Goal: Task Accomplishment & Management: Complete application form

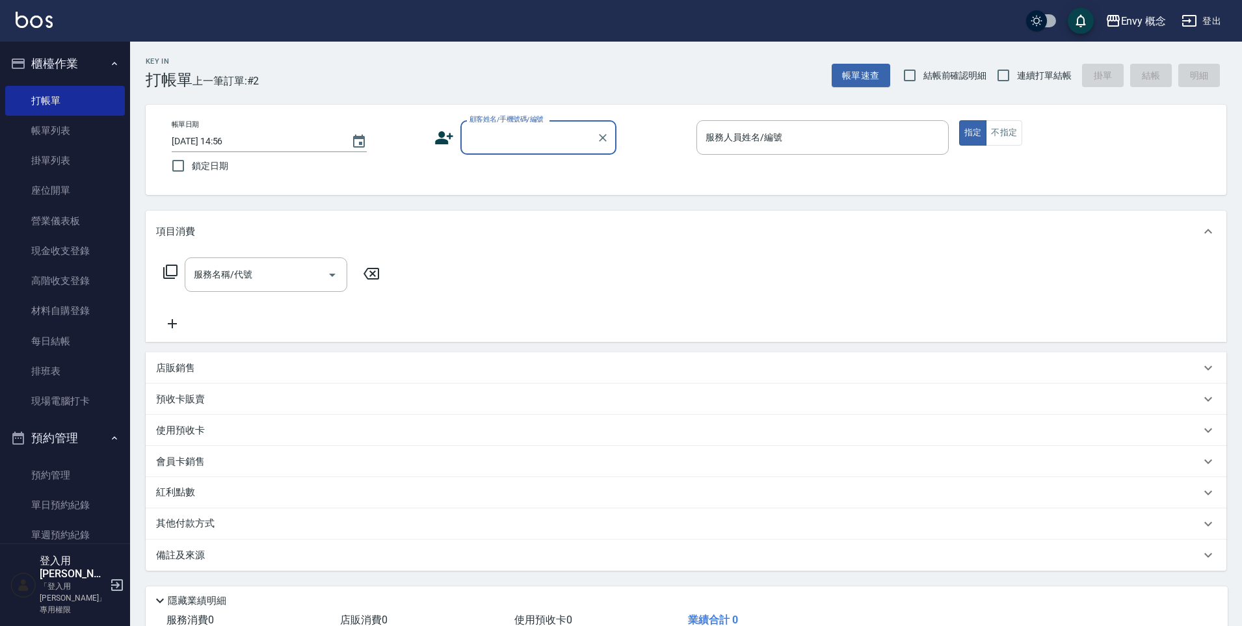
click at [489, 134] on input "顧客姓名/手機號碼/編號" at bounding box center [528, 137] width 125 height 23
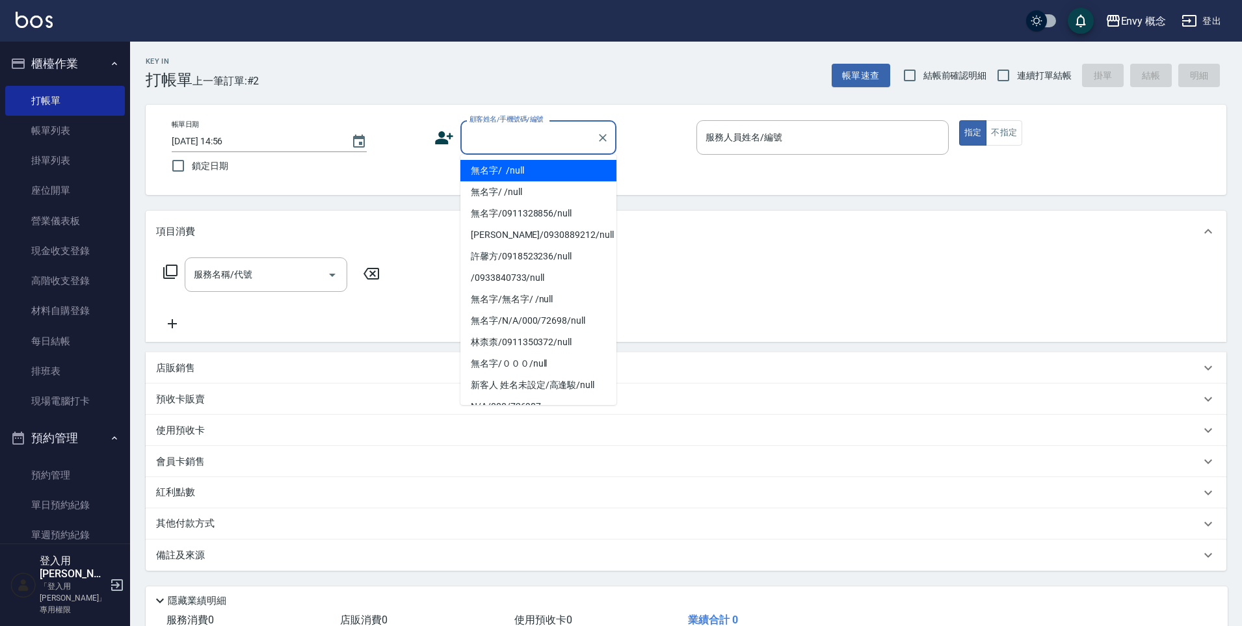
click at [502, 164] on li "無名字/ /null" at bounding box center [538, 170] width 156 height 21
type input "無名字/ /null"
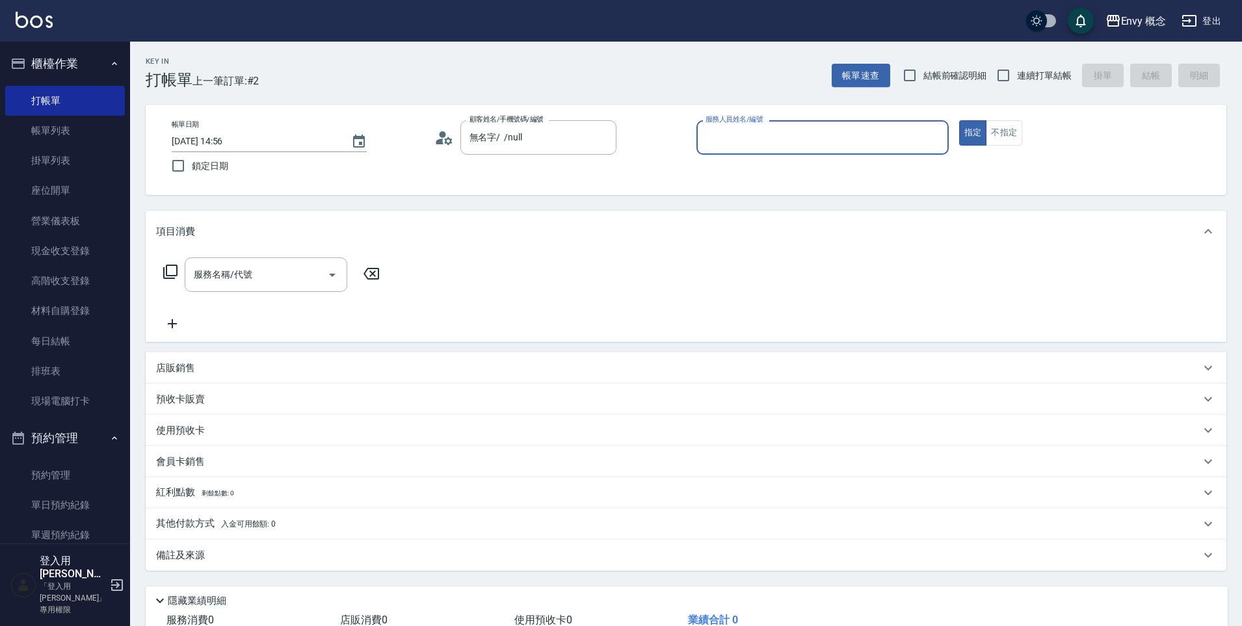
click at [747, 138] on input "服務人員姓名/編號" at bounding box center [822, 137] width 241 height 23
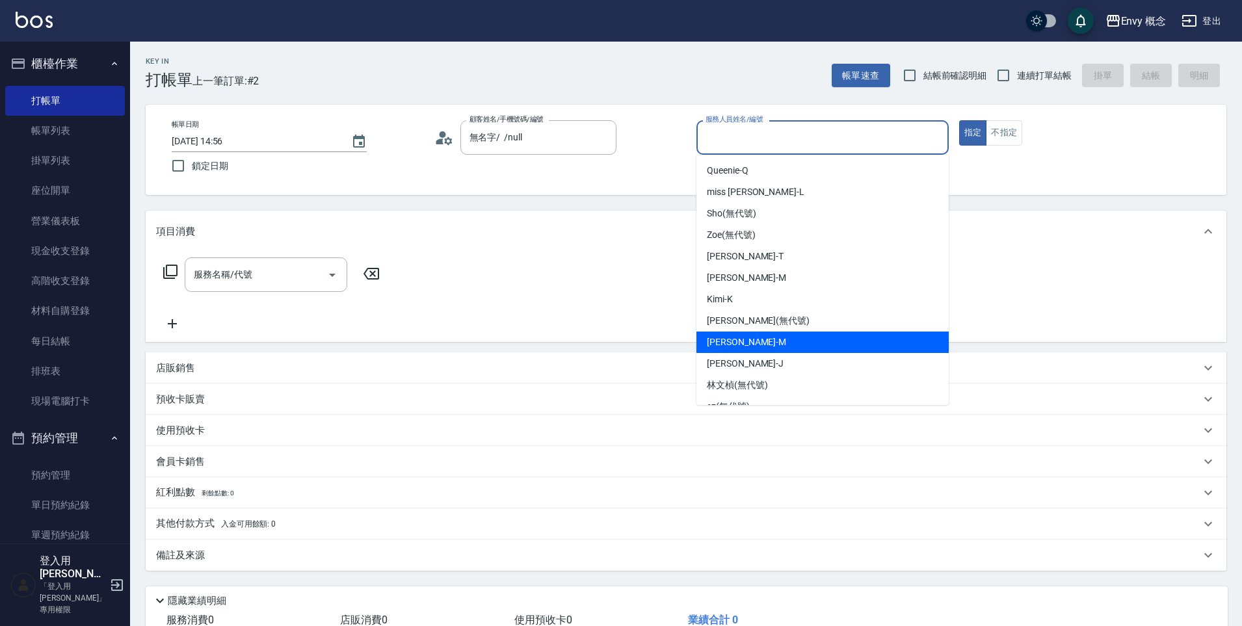
click at [801, 335] on div "[PERSON_NAME]" at bounding box center [822, 342] width 252 height 21
type input "[PERSON_NAME]"
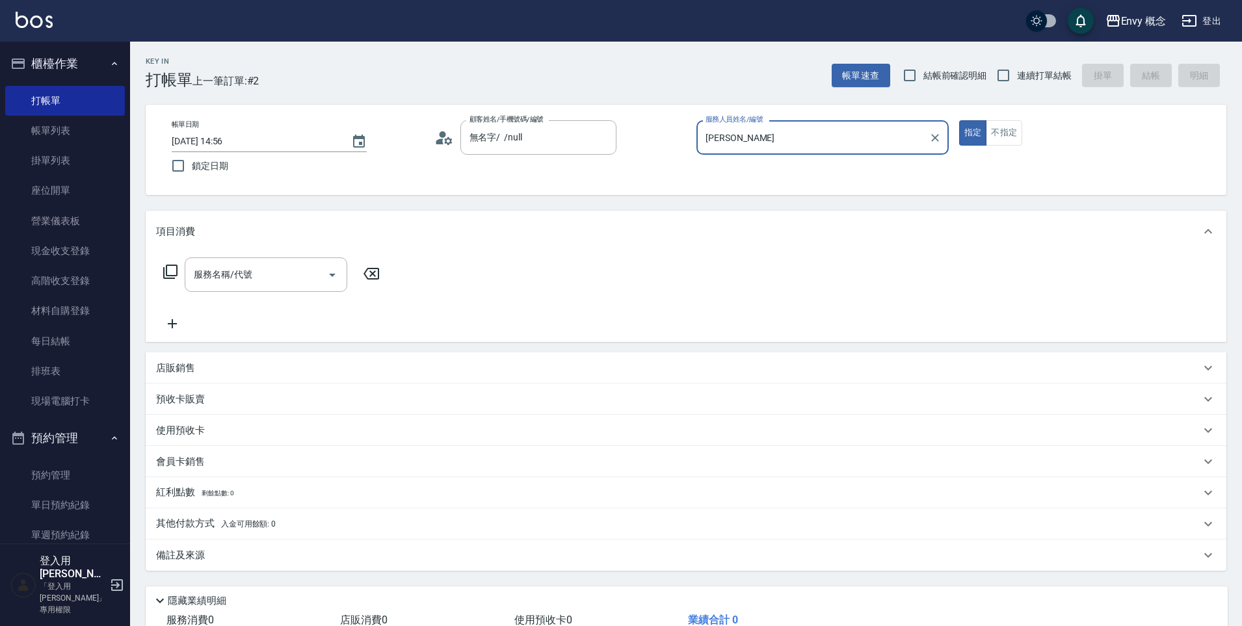
click at [248, 274] on div "服務名稱/代號 服務名稱/代號" at bounding box center [266, 274] width 163 height 34
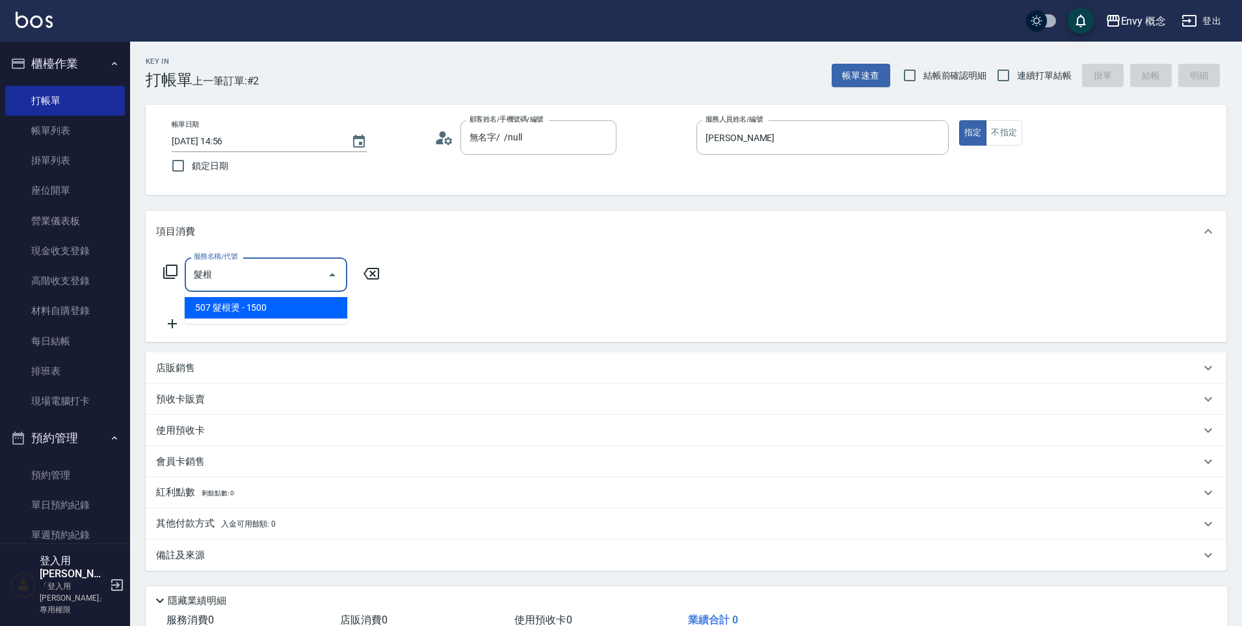
click at [246, 305] on span "507 髮根燙 - 1500" at bounding box center [266, 307] width 163 height 21
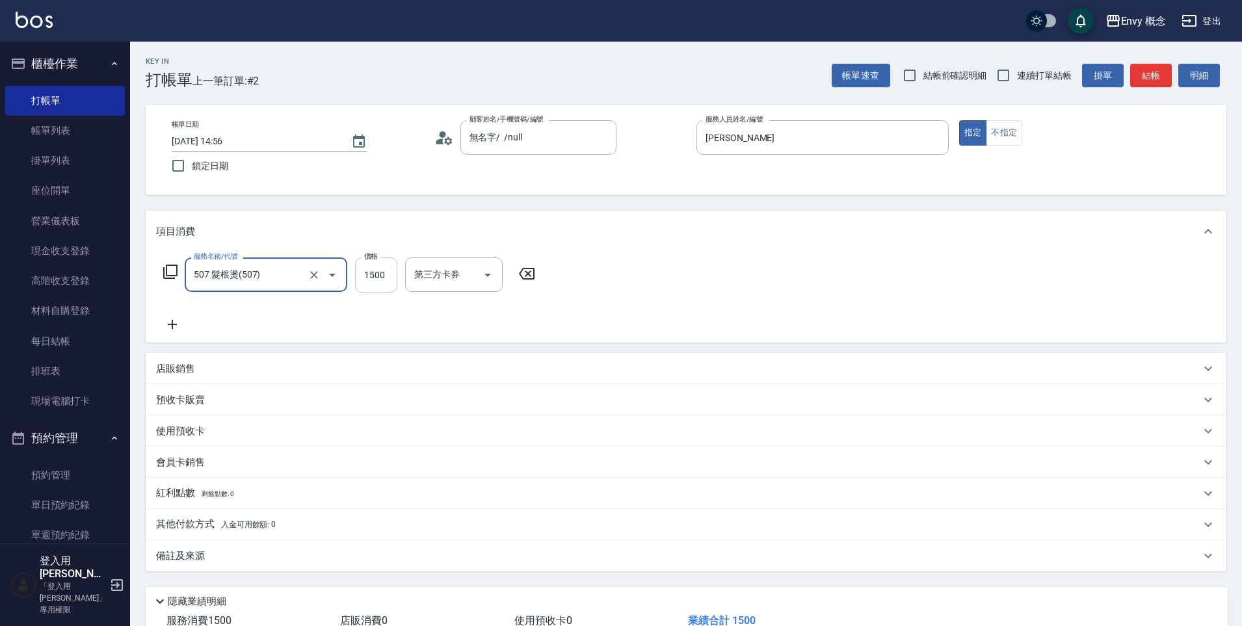
type input "507 髮根燙(507)"
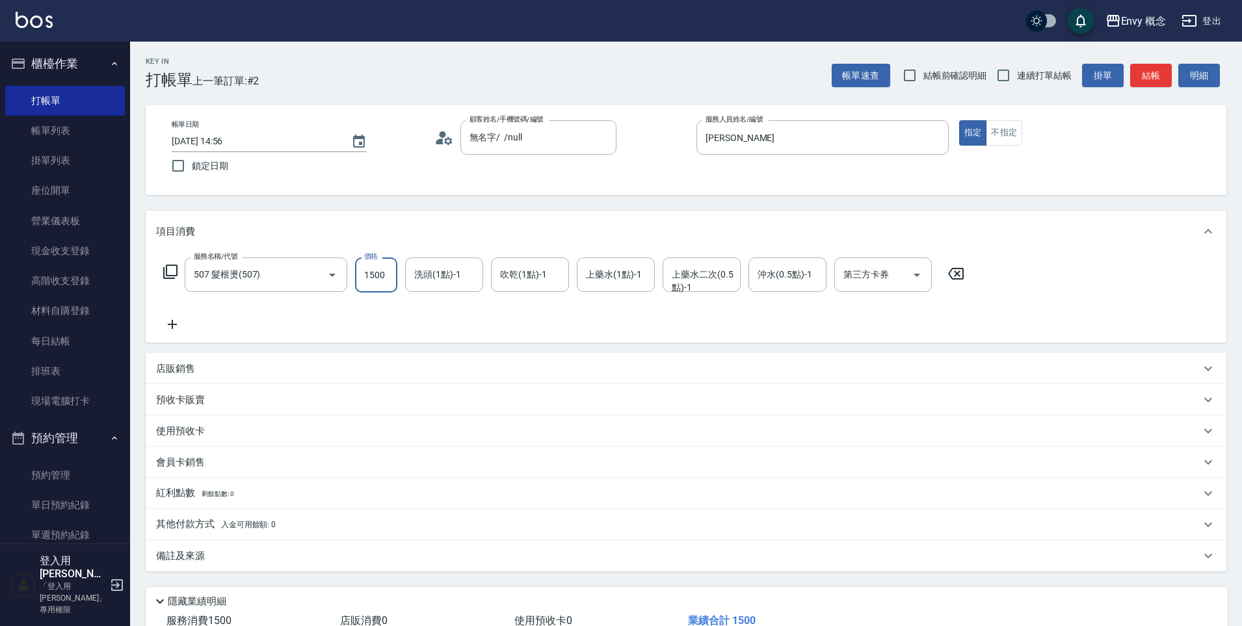
click at [388, 269] on input "1500" at bounding box center [376, 274] width 42 height 35
click at [301, 275] on input "507 髮根燙(507)" at bounding box center [247, 274] width 114 height 23
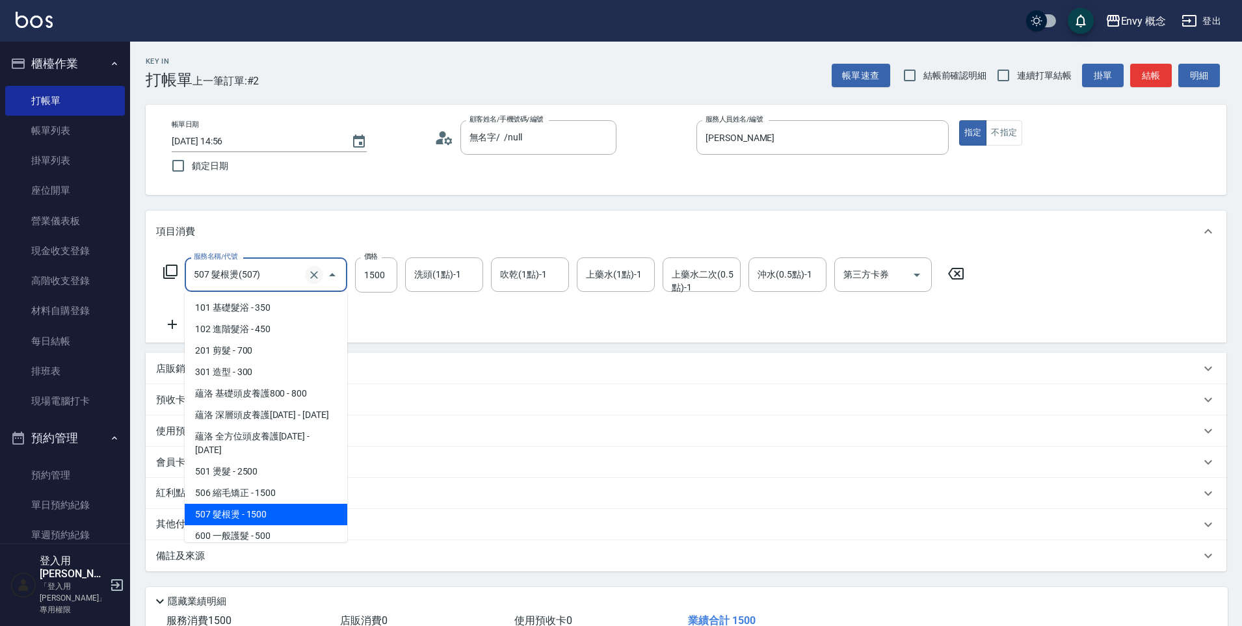
click at [316, 274] on icon "Clear" at bounding box center [313, 274] width 13 height 13
click at [281, 278] on input "服務名稱/代號" at bounding box center [247, 274] width 114 height 23
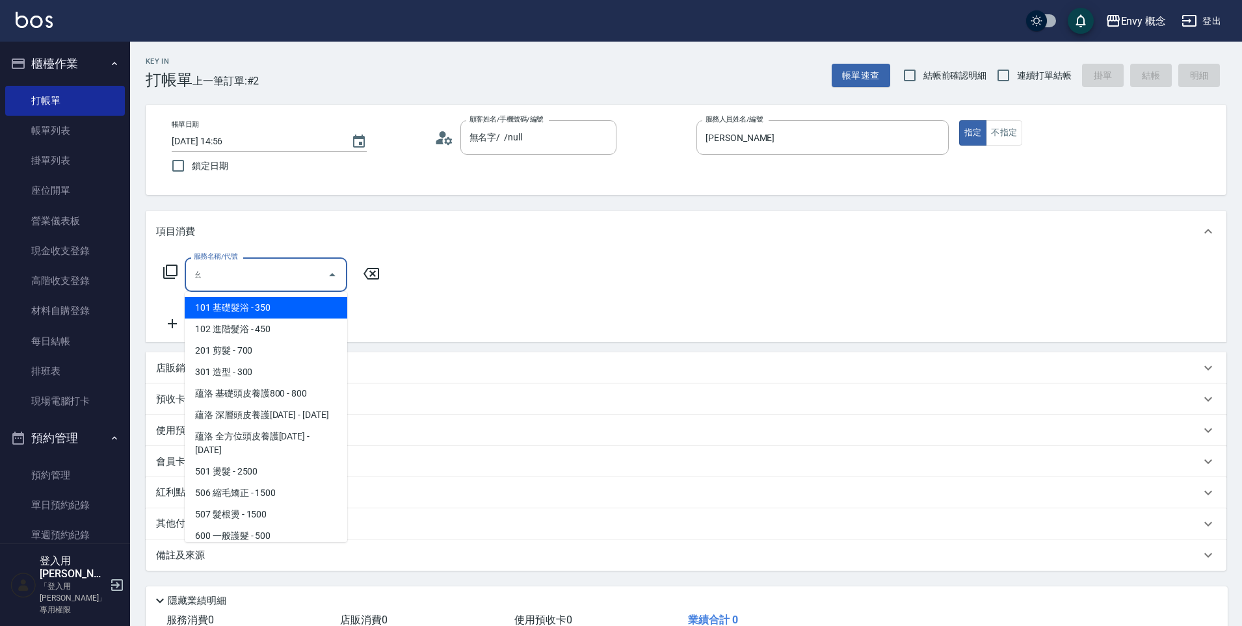
type input "奧"
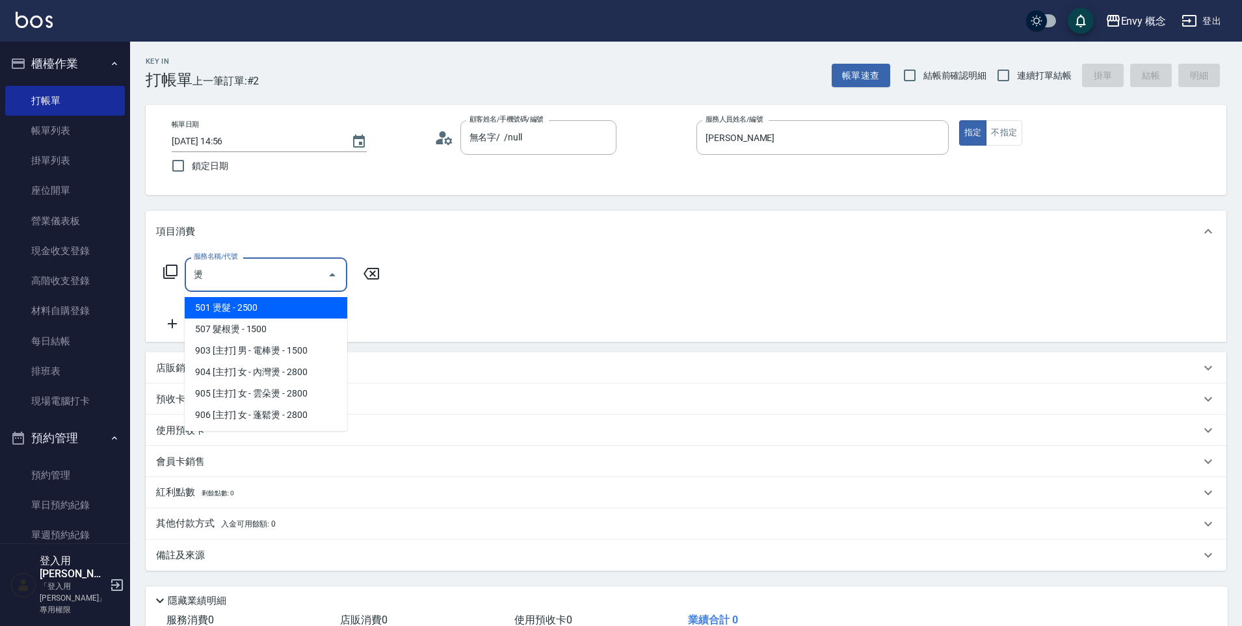
click at [285, 311] on span "501 燙髮 - 2500" at bounding box center [266, 307] width 163 height 21
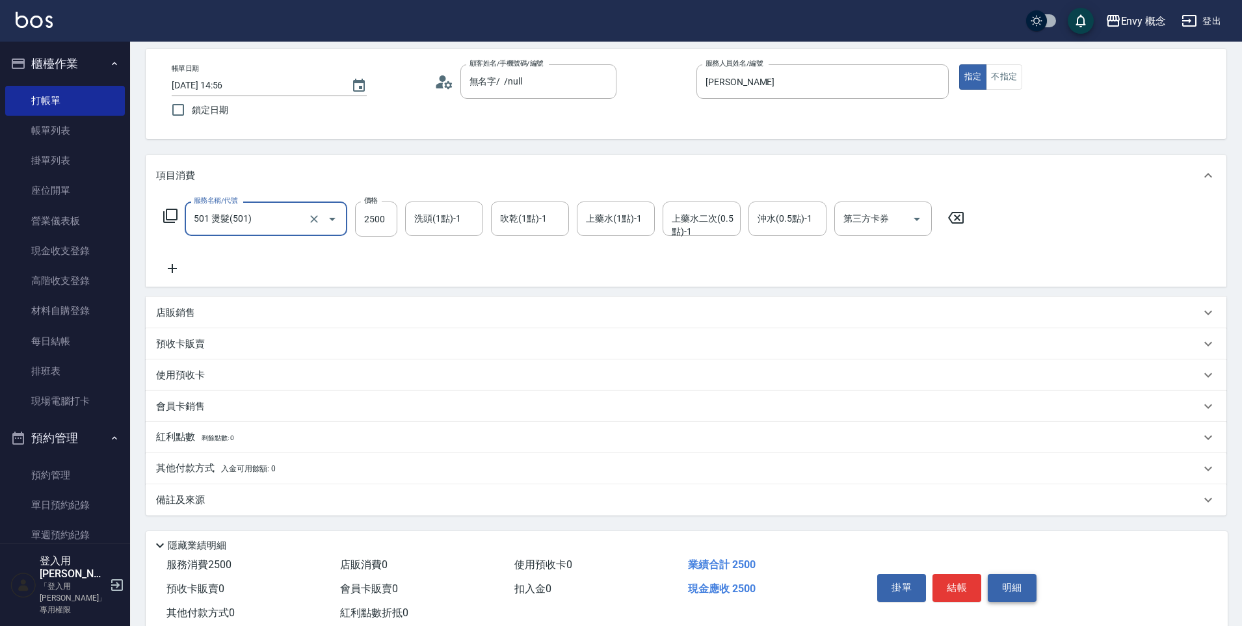
scroll to position [92, 0]
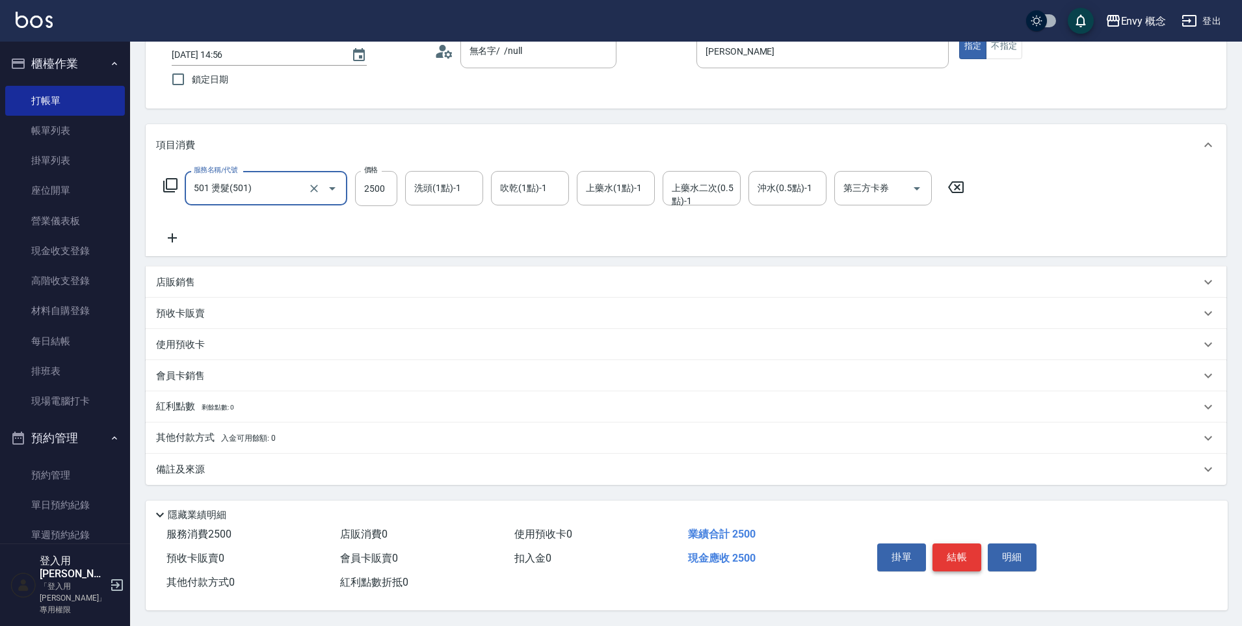
type input "501 燙髮(501)"
click at [976, 557] on button "結帳" at bounding box center [956, 556] width 49 height 27
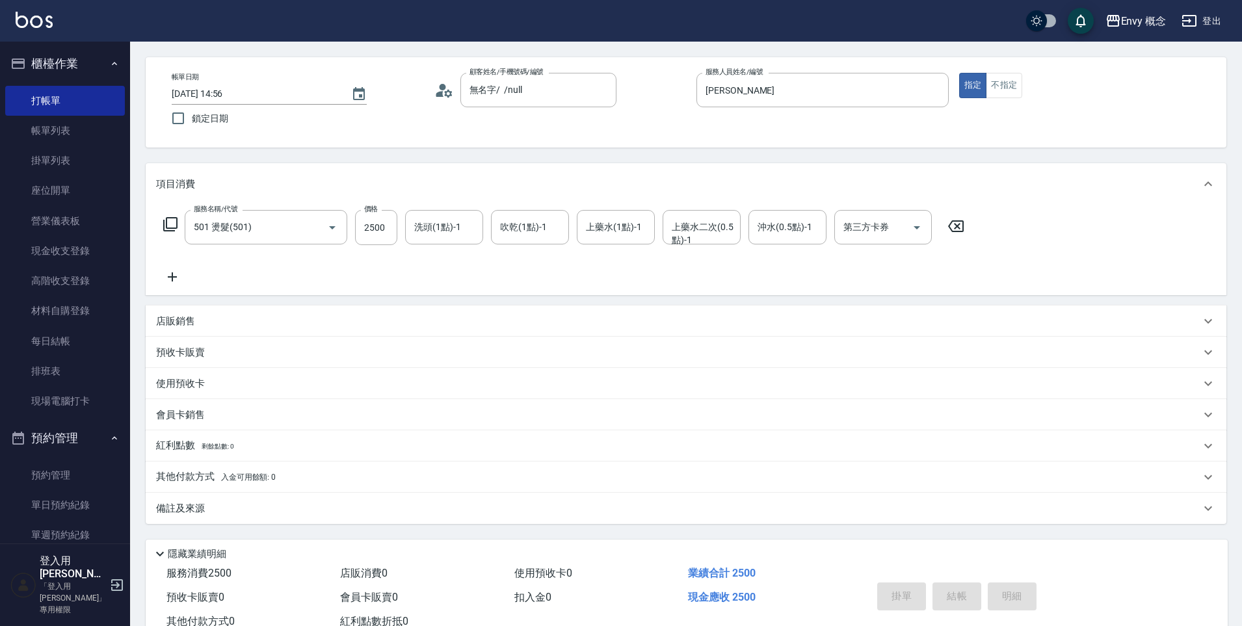
scroll to position [0, 0]
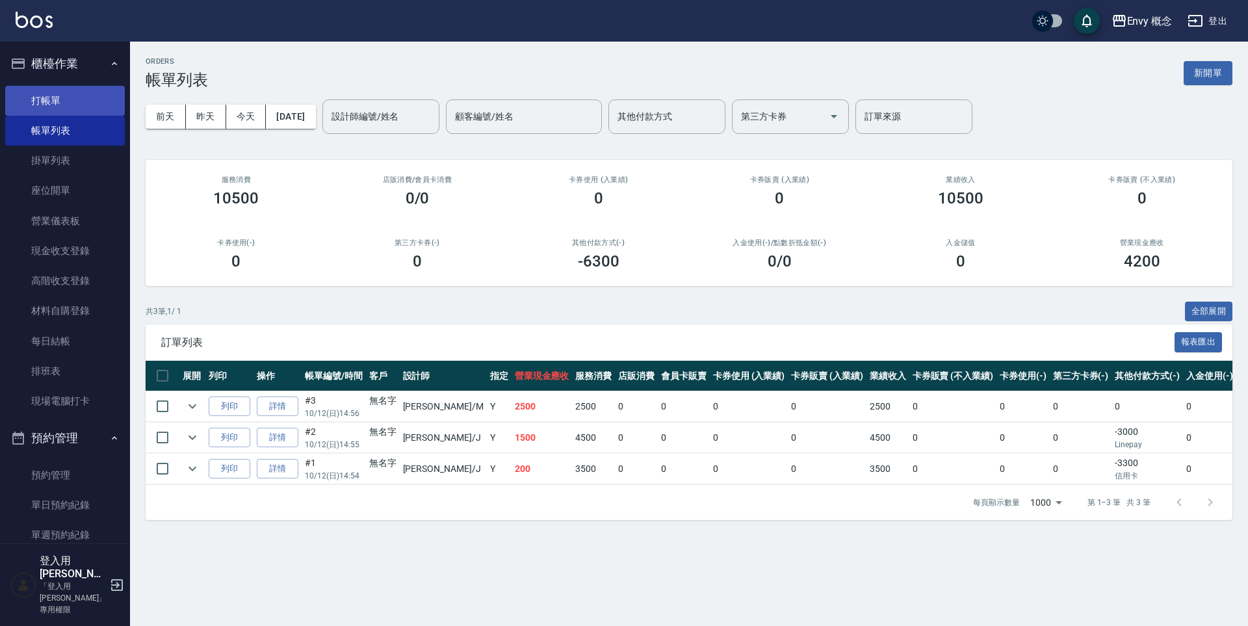
click at [112, 96] on link "打帳單" at bounding box center [65, 101] width 120 height 30
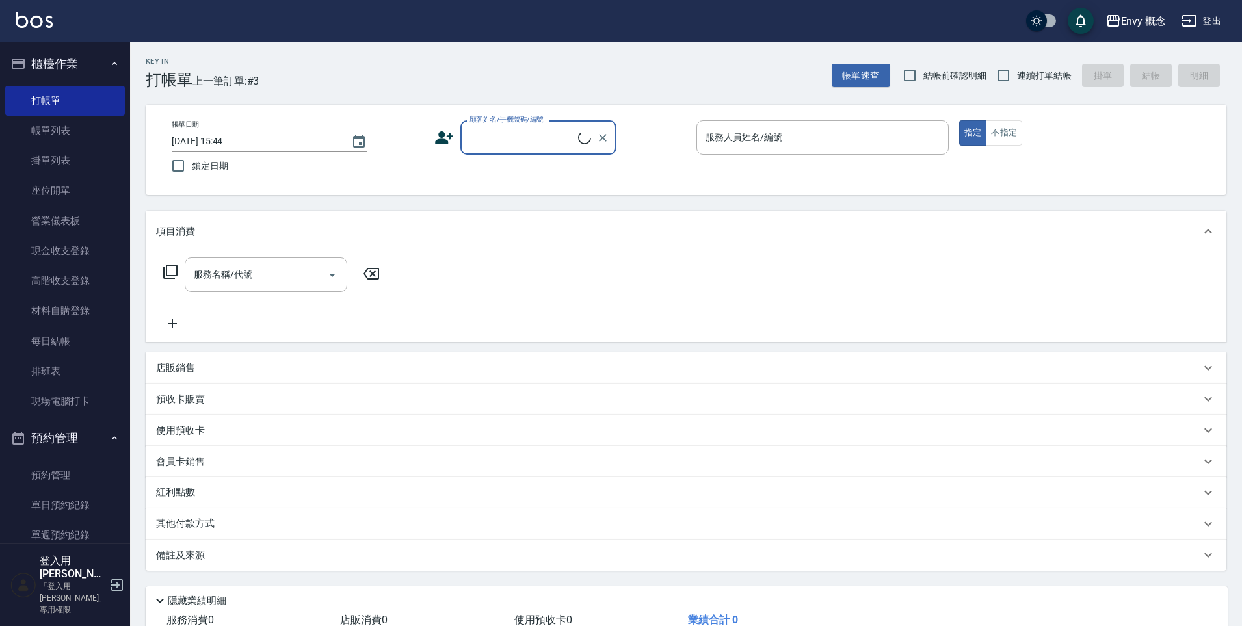
click at [477, 137] on input "顧客姓名/手機號碼/編號" at bounding box center [522, 137] width 112 height 23
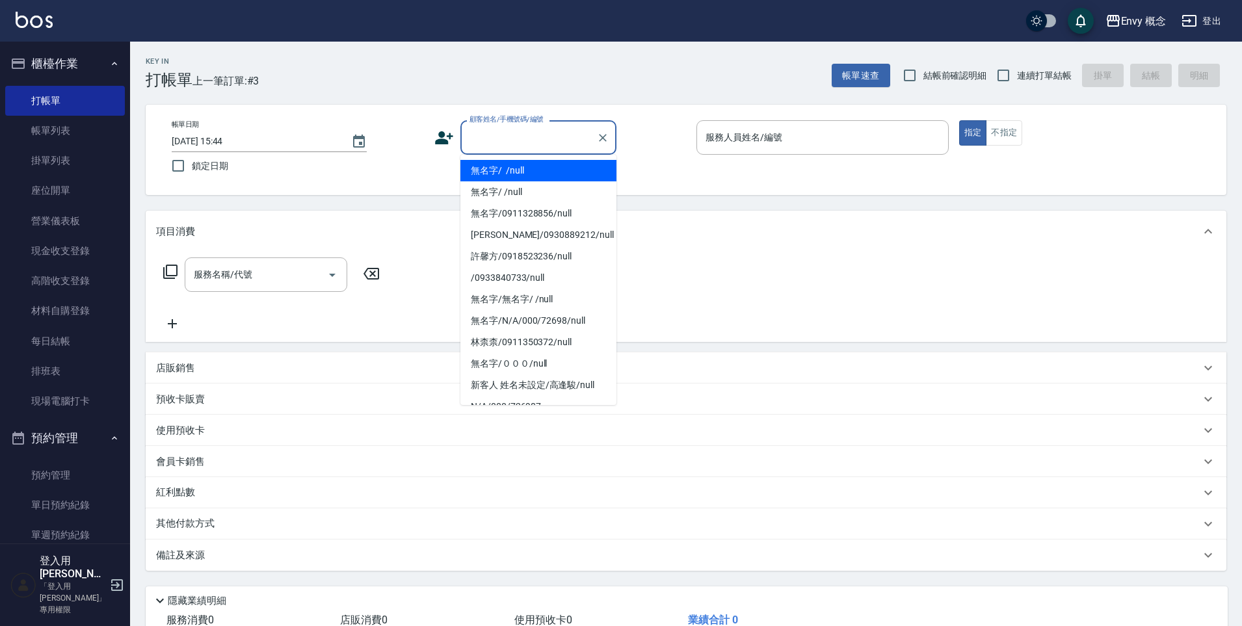
click at [492, 166] on li "無名字/ /null" at bounding box center [538, 170] width 156 height 21
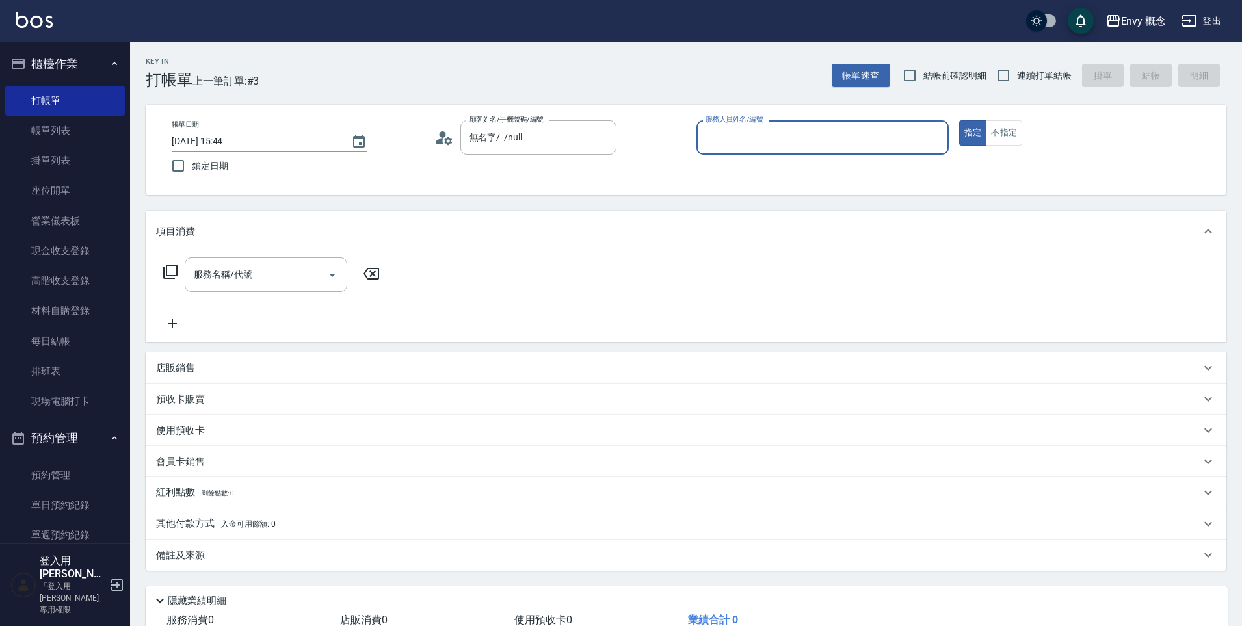
type input "無名字/ /null"
click at [777, 138] on input "服務人員姓名/編號" at bounding box center [822, 137] width 241 height 23
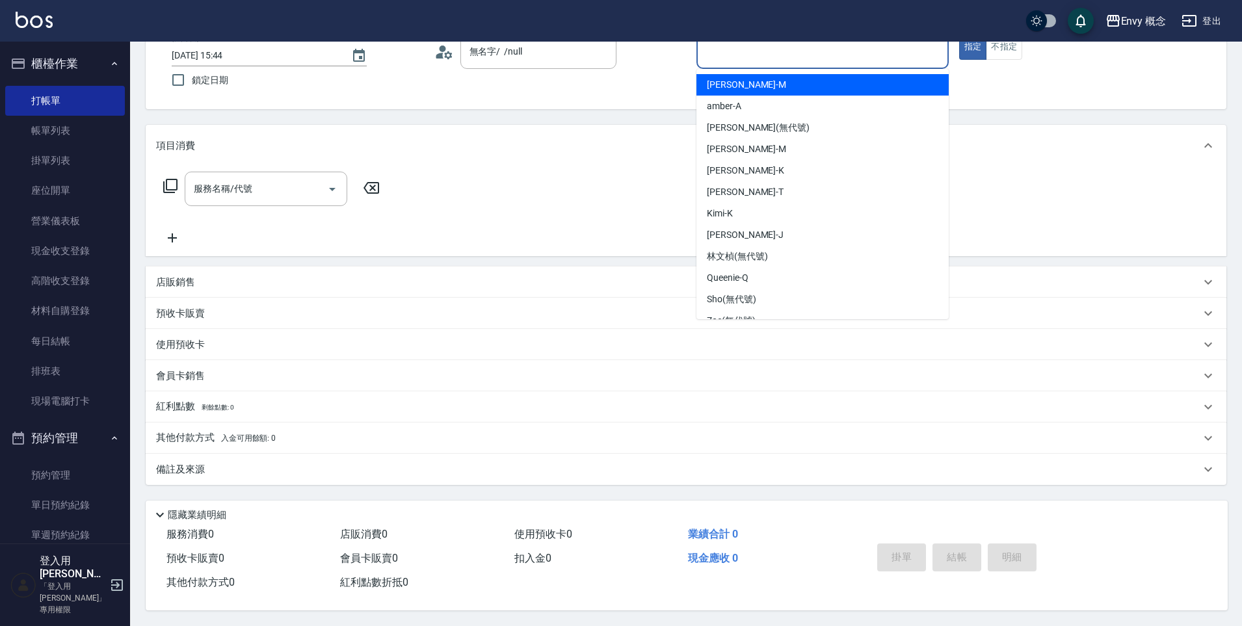
click at [754, 81] on div "[PERSON_NAME]" at bounding box center [822, 84] width 252 height 21
type input "[PERSON_NAME]"
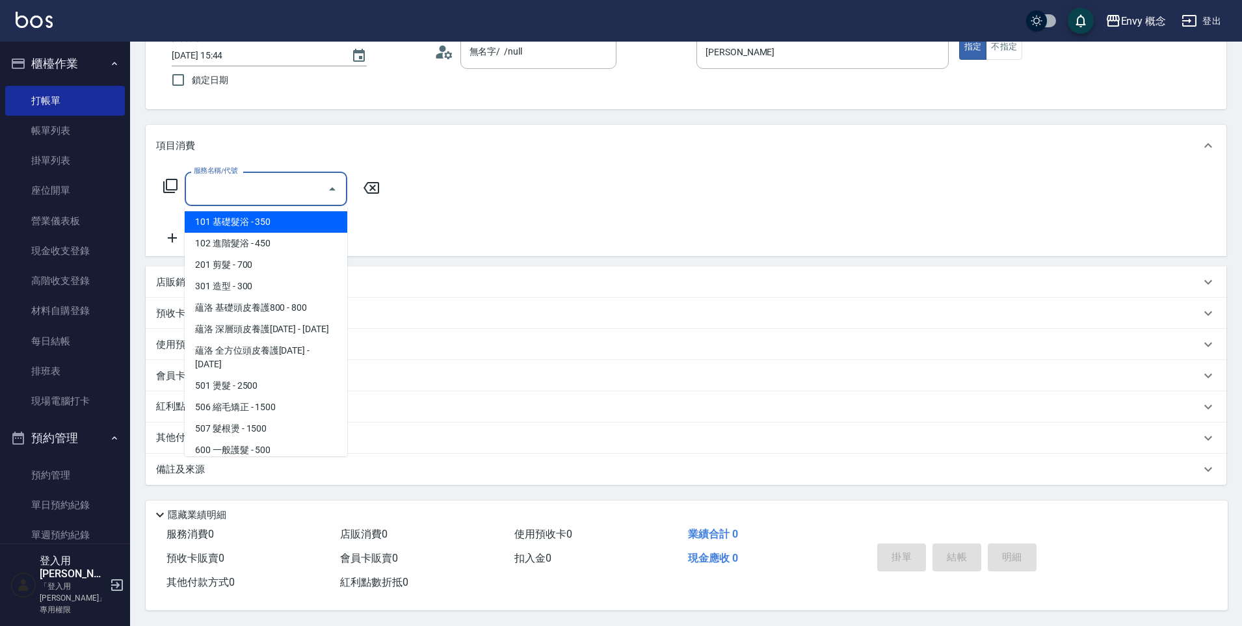
click at [291, 191] on input "服務名稱/代號" at bounding box center [255, 188] width 131 height 23
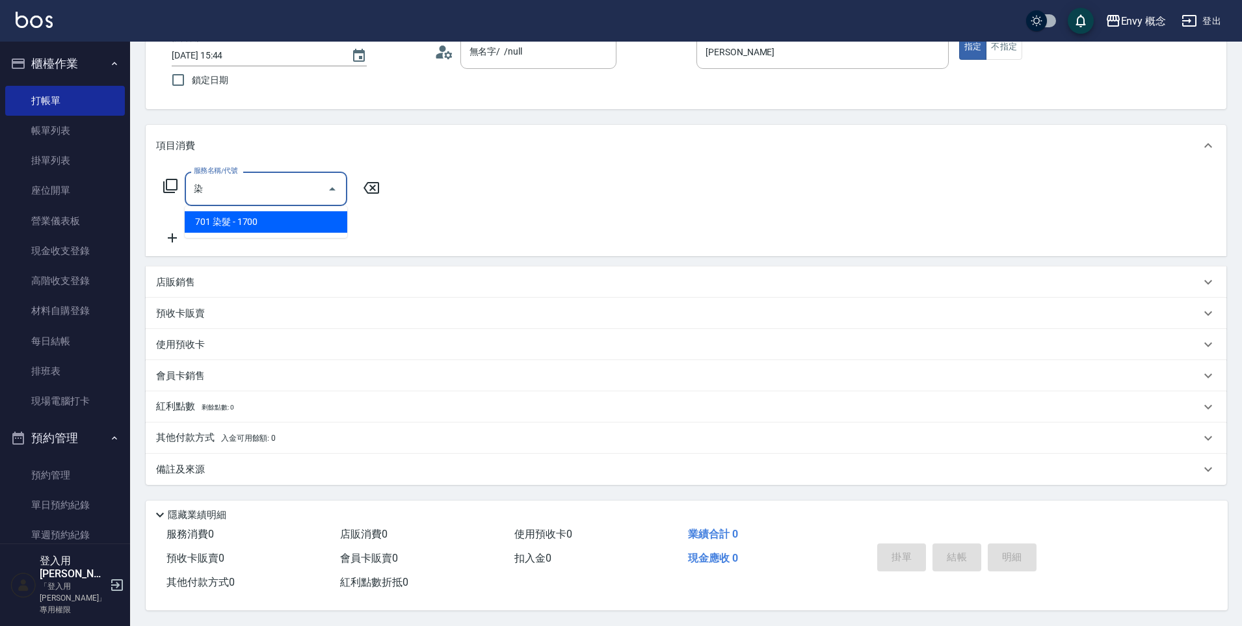
drag, startPoint x: 277, startPoint y: 221, endPoint x: 352, endPoint y: 208, distance: 76.5
click at [277, 222] on span "701 染髮 - 1700" at bounding box center [266, 221] width 163 height 21
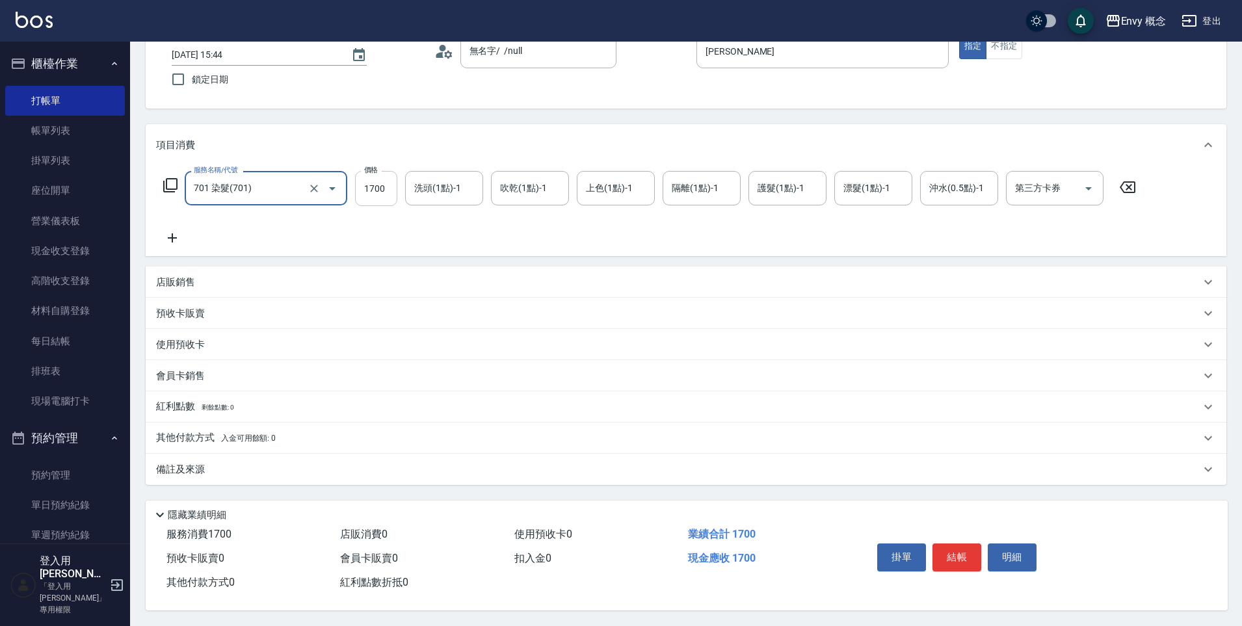
type input "701 染髮(701)"
click at [386, 190] on input "1700" at bounding box center [376, 188] width 42 height 35
type input "3000"
click at [962, 548] on button "結帳" at bounding box center [956, 556] width 49 height 27
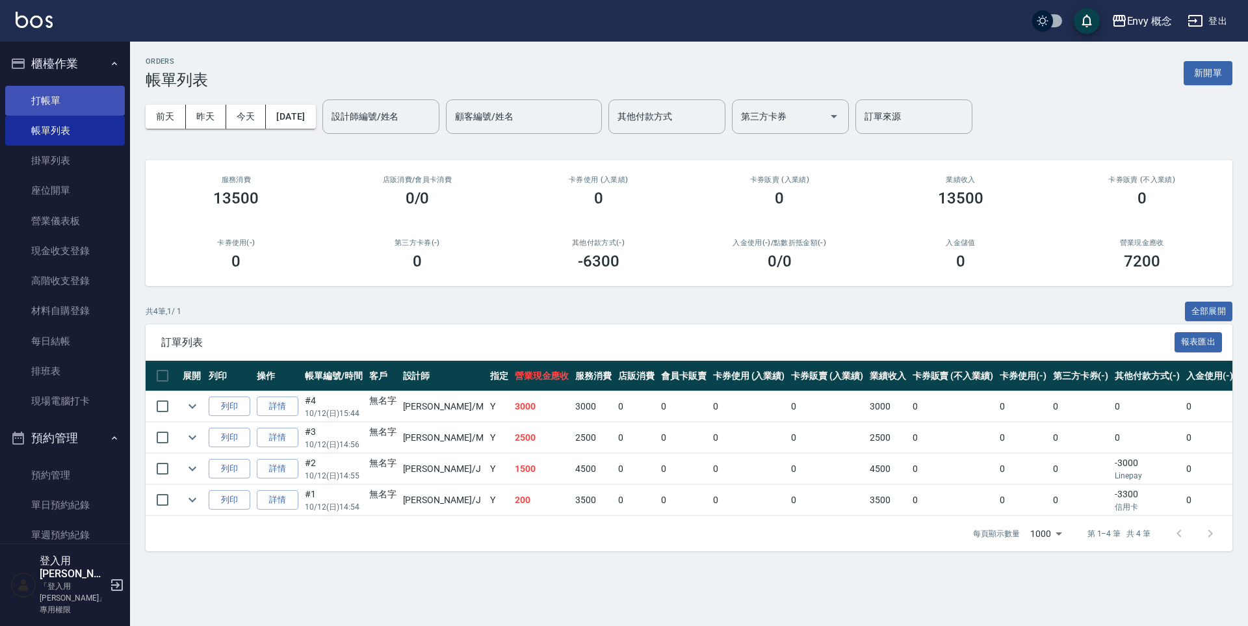
click at [85, 99] on link "打帳單" at bounding box center [65, 101] width 120 height 30
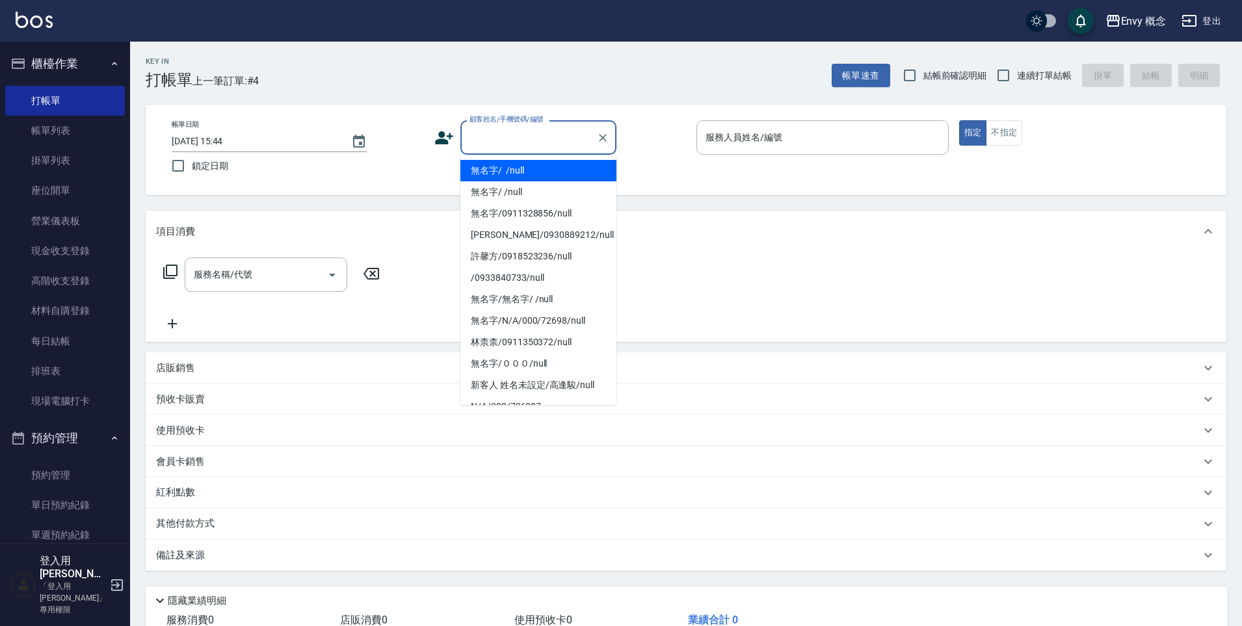
click at [504, 133] on input "顧客姓名/手機號碼/編號" at bounding box center [528, 137] width 125 height 23
click at [508, 166] on li "無名字/ /null" at bounding box center [538, 170] width 156 height 21
type input "無名字/ /null"
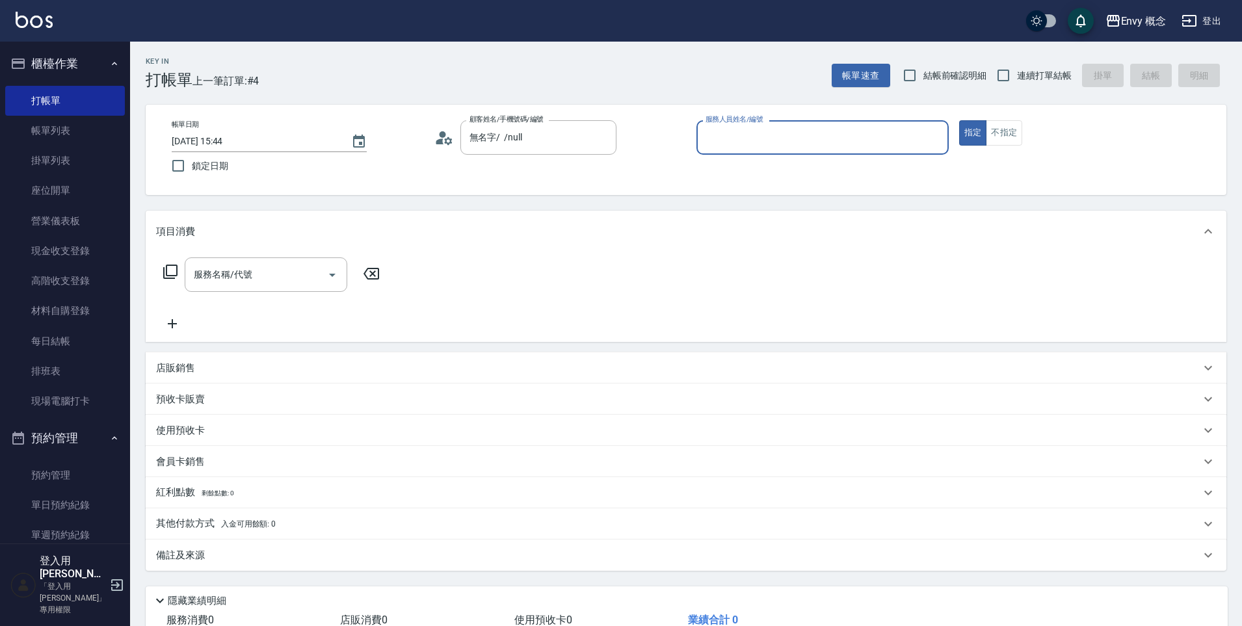
click at [735, 131] on input "服務人員姓名/編號" at bounding box center [822, 137] width 241 height 23
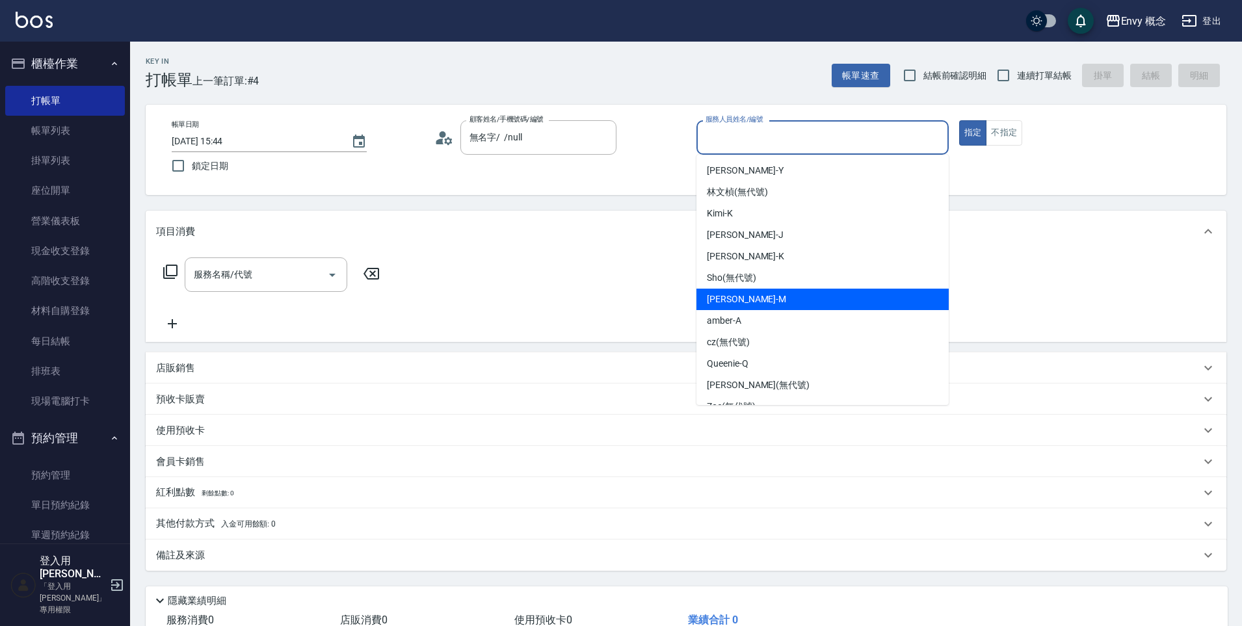
drag, startPoint x: 783, startPoint y: 300, endPoint x: 701, endPoint y: 304, distance: 82.0
click at [780, 302] on div "[PERSON_NAME]" at bounding box center [822, 299] width 252 height 21
type input "[PERSON_NAME]"
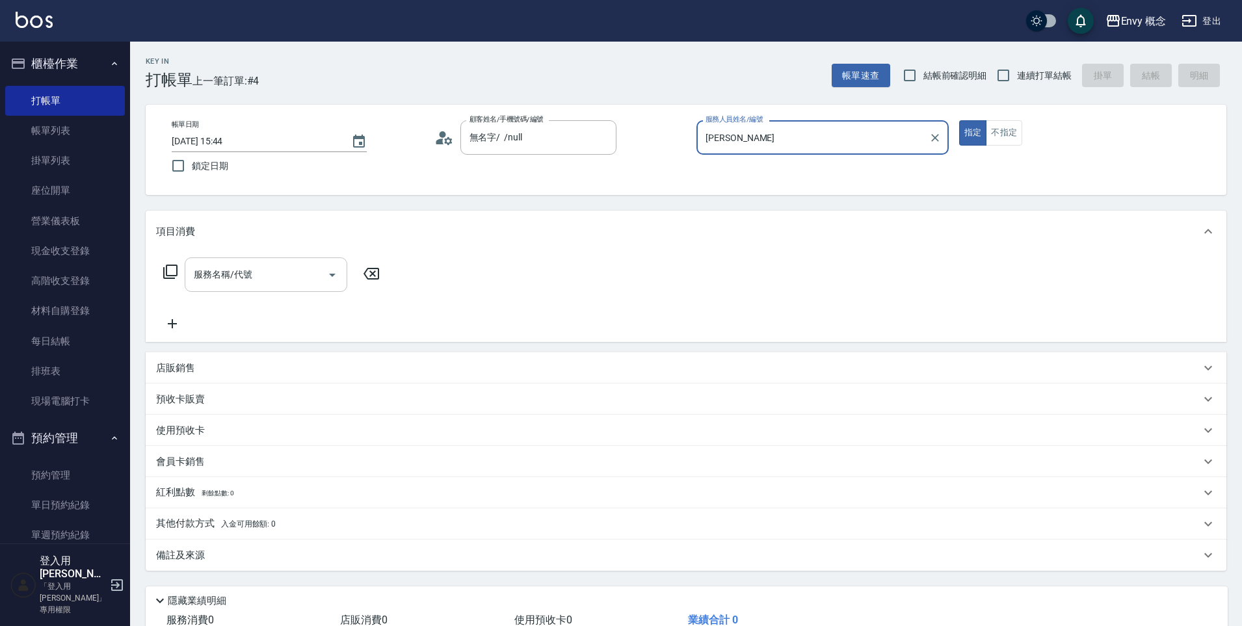
click at [222, 268] on div "服務名稱/代號 服務名稱/代號" at bounding box center [266, 274] width 163 height 34
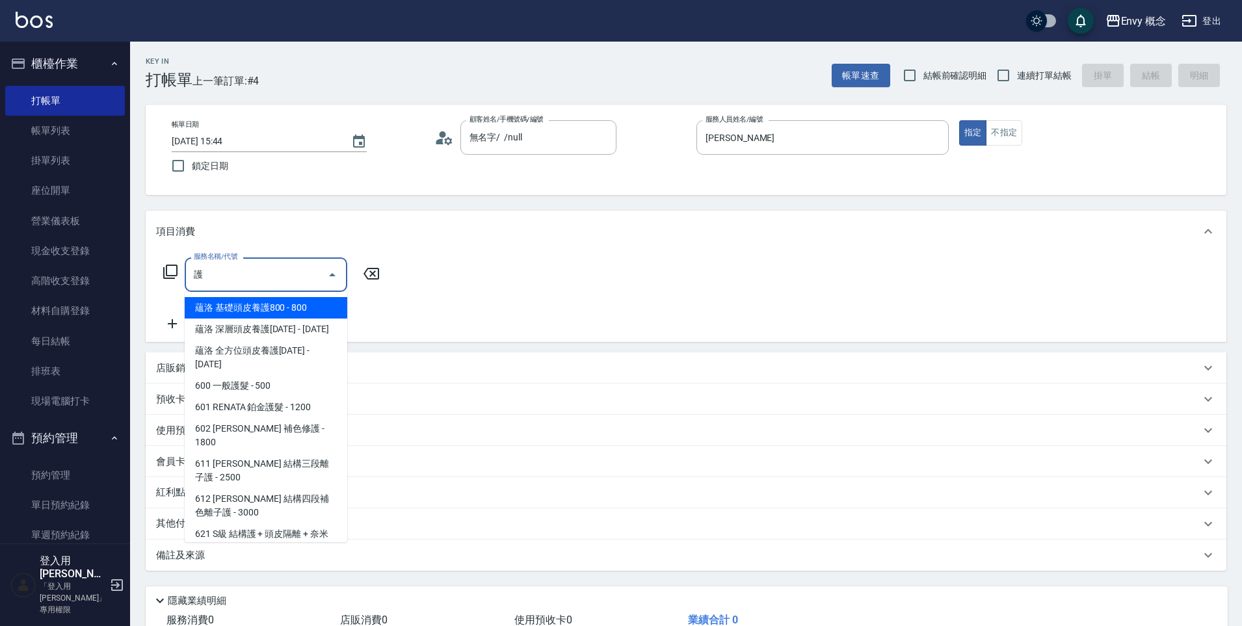
drag, startPoint x: 256, startPoint y: 312, endPoint x: 363, endPoint y: 293, distance: 108.3
click at [257, 311] on span "蘊洛 基礎頭皮養護800 - 800" at bounding box center [266, 307] width 163 height 21
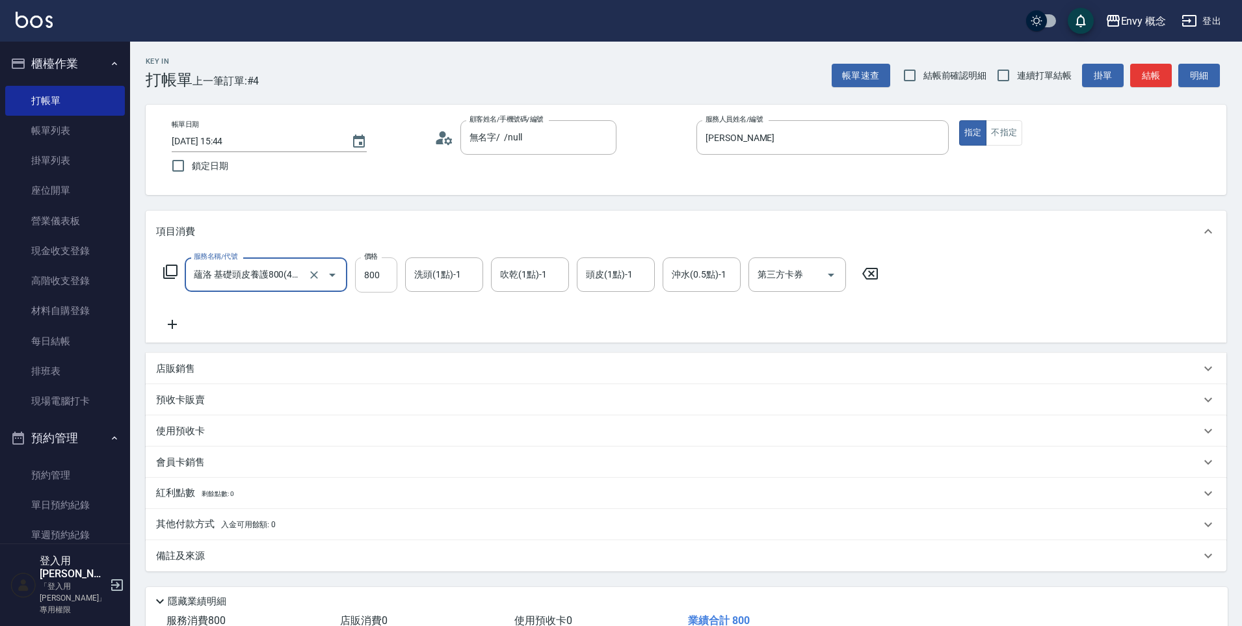
type input "蘊洛 基礎頭皮養護800(401)"
click at [391, 281] on input "800" at bounding box center [376, 274] width 42 height 35
type input "2500"
click at [245, 510] on div "其他付款方式 入金可用餘額: 0" at bounding box center [686, 524] width 1080 height 31
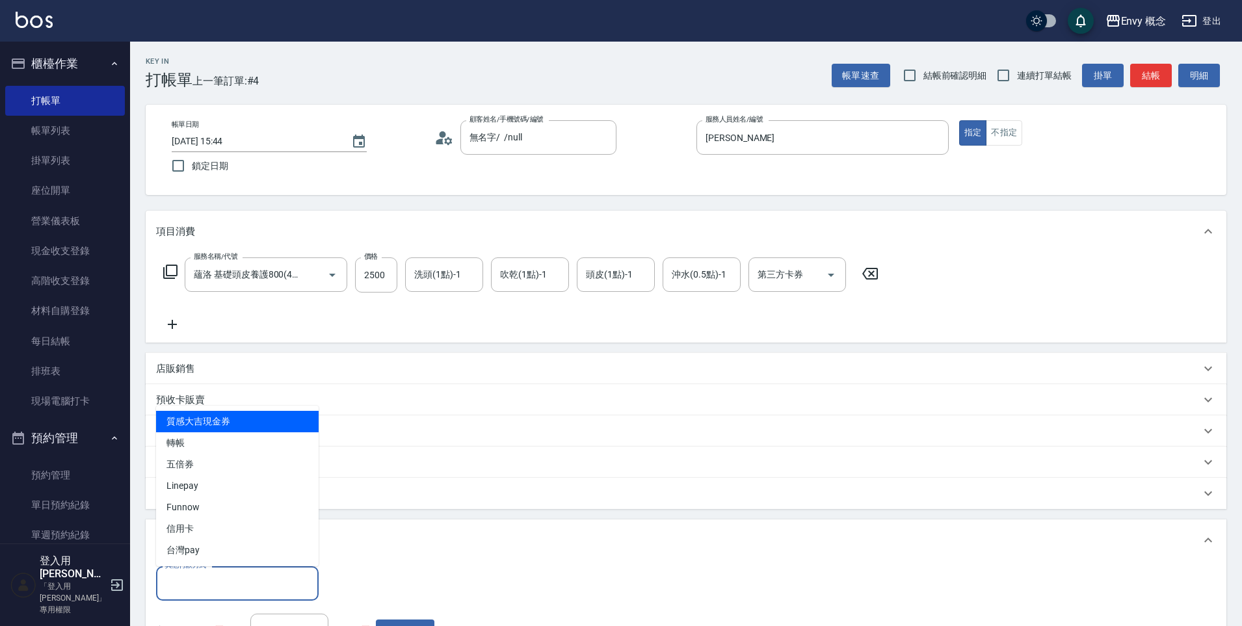
click at [249, 575] on input "其他付款方式" at bounding box center [237, 583] width 151 height 23
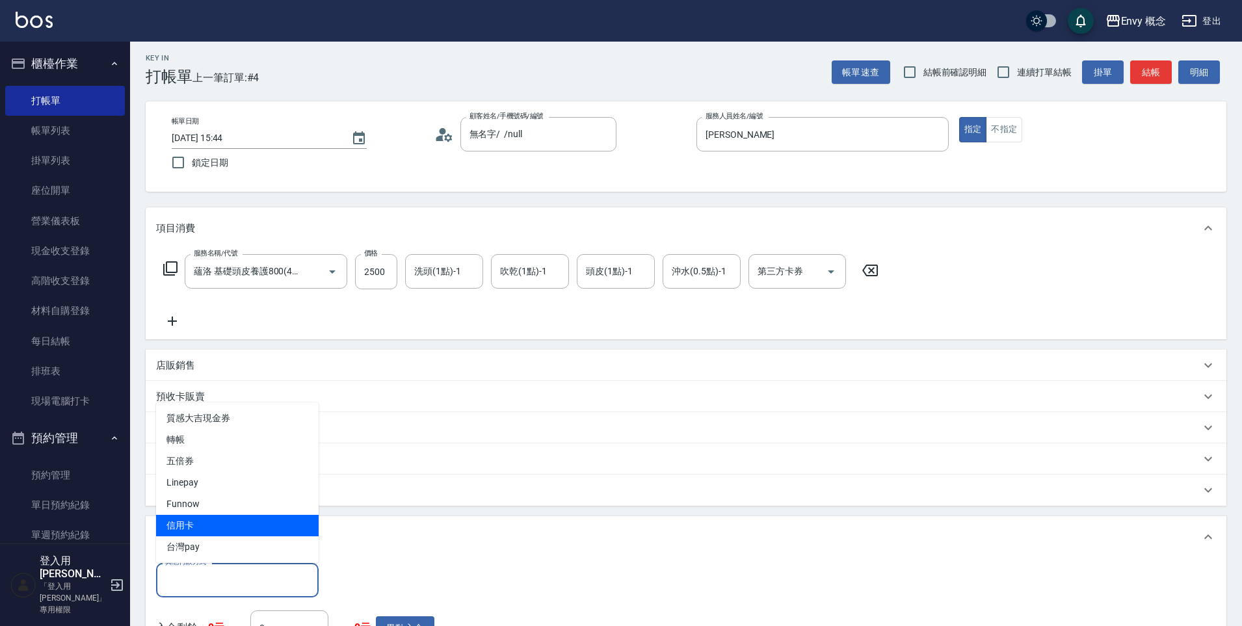
scroll to position [5, 0]
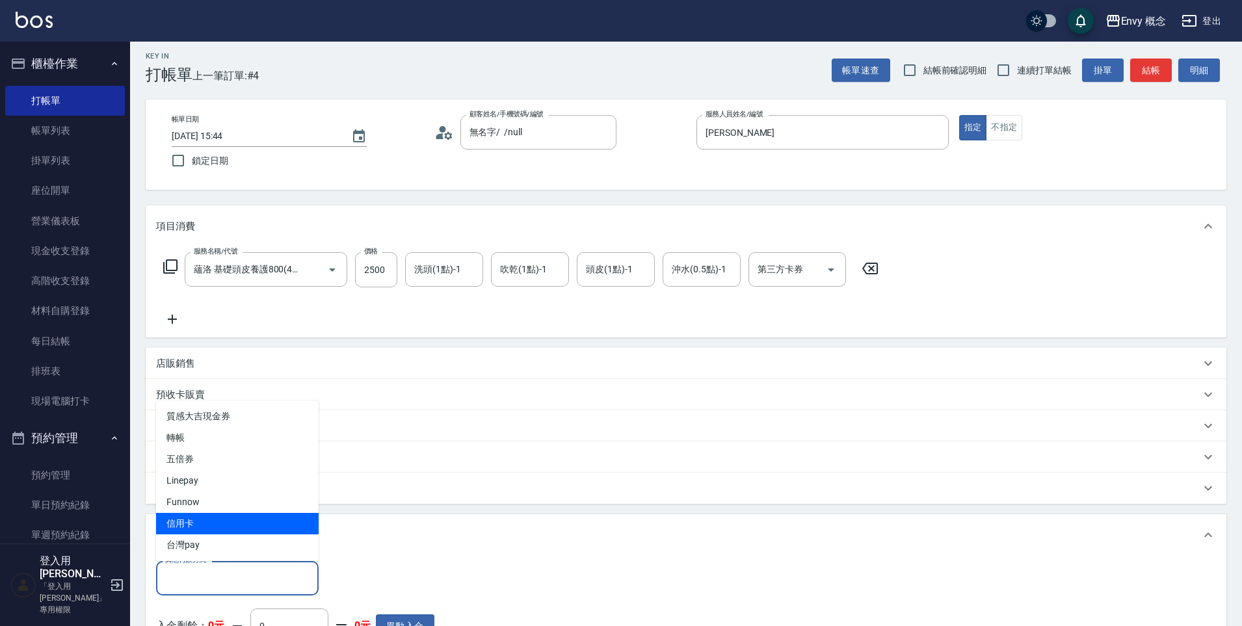
click at [252, 524] on span "信用卡" at bounding box center [237, 523] width 163 height 21
type input "信用卡"
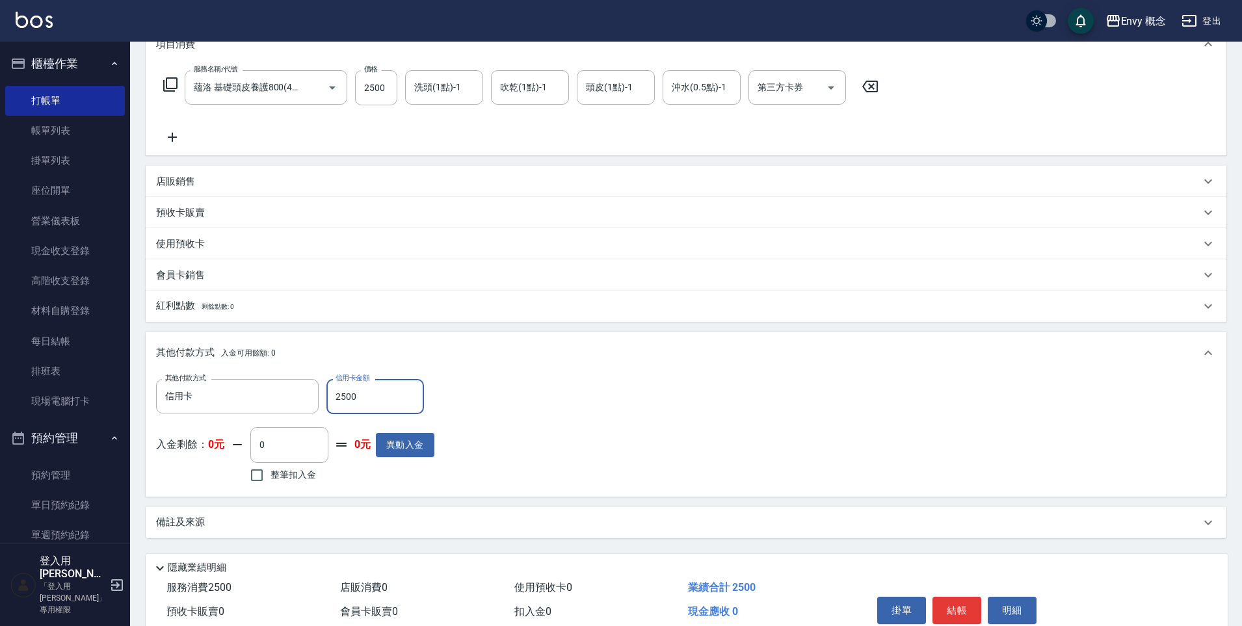
scroll to position [246, 0]
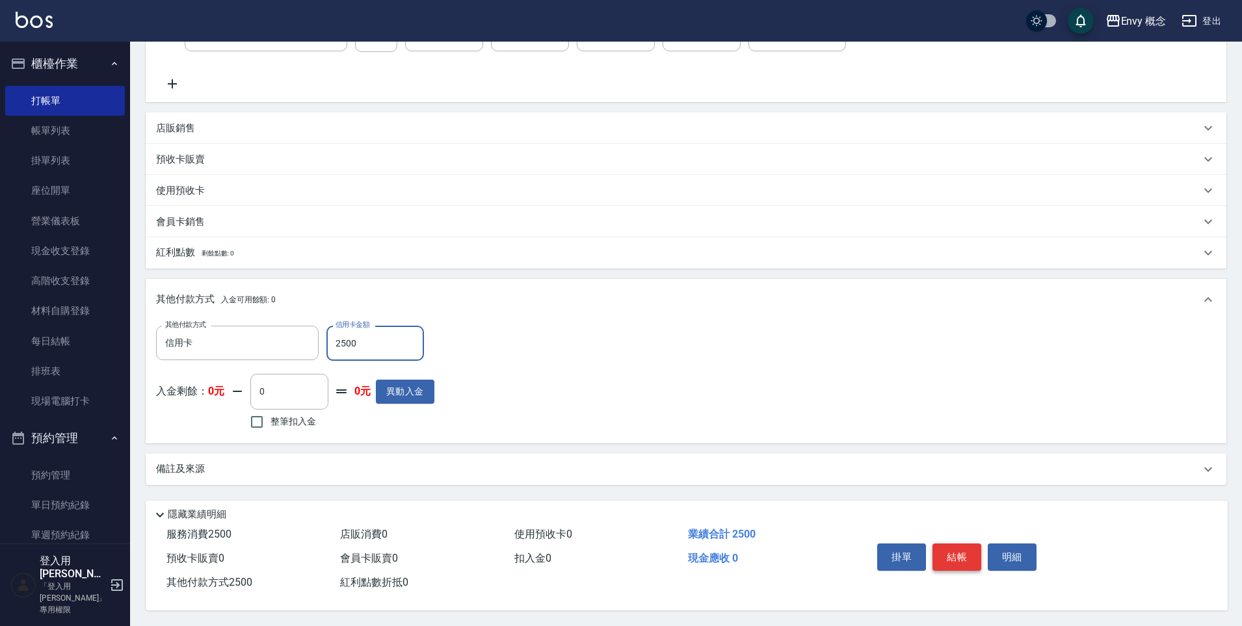
type input "2500"
click at [954, 544] on button "結帳" at bounding box center [956, 556] width 49 height 27
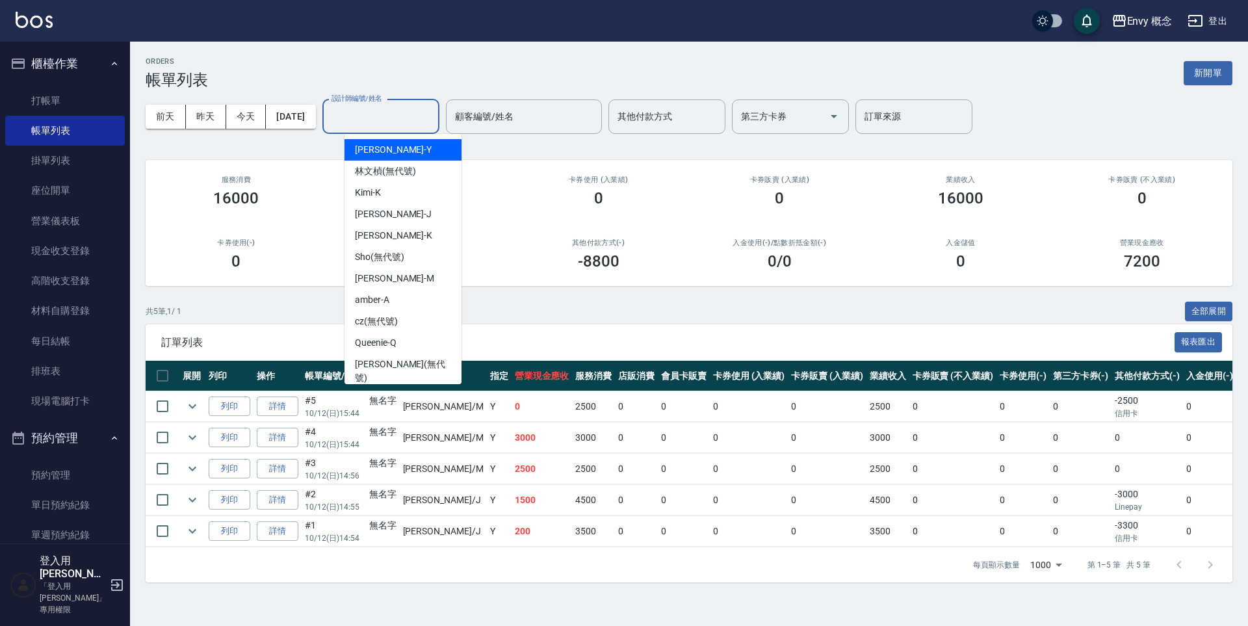
click at [404, 116] on input "設計師編號/姓名" at bounding box center [380, 116] width 105 height 23
click at [410, 283] on div "[PERSON_NAME]" at bounding box center [403, 278] width 117 height 21
type input "[PERSON_NAME]"
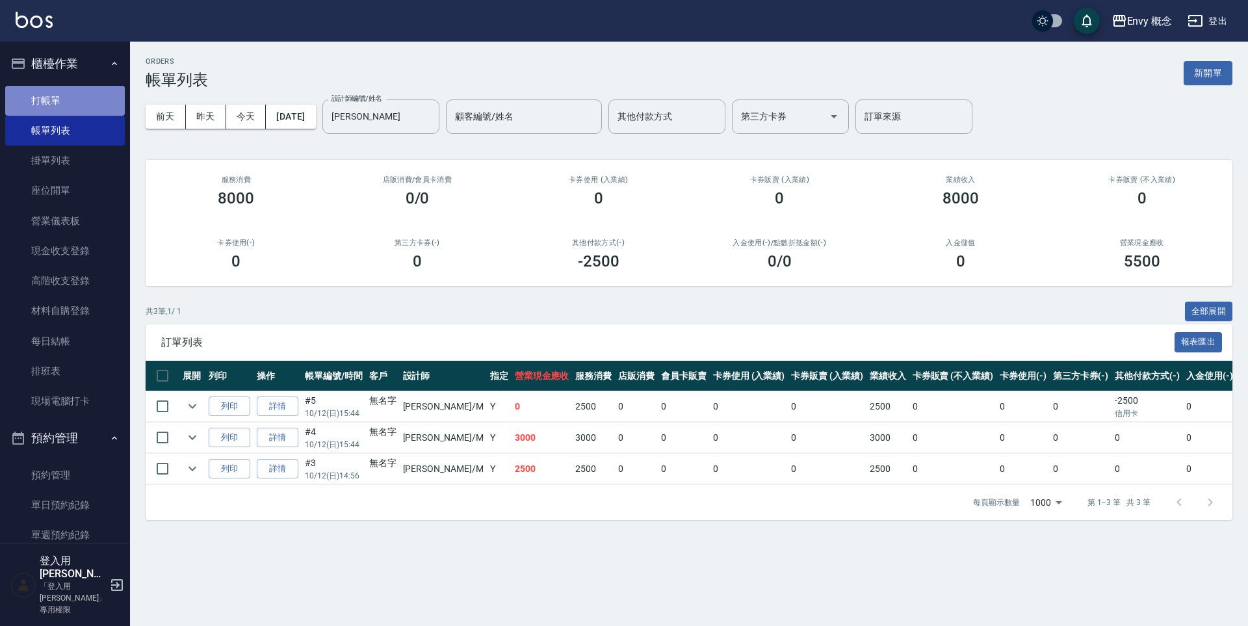
click at [88, 96] on link "打帳單" at bounding box center [65, 101] width 120 height 30
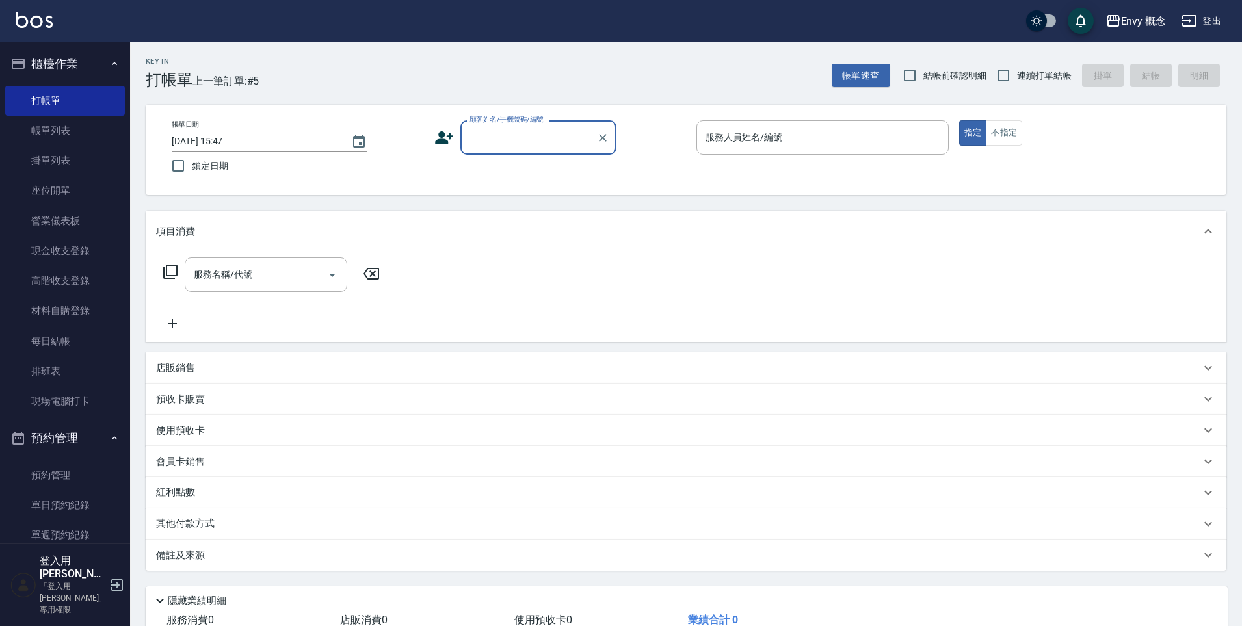
click at [495, 150] on div "顧客姓名/手機號碼/編號" at bounding box center [538, 137] width 156 height 34
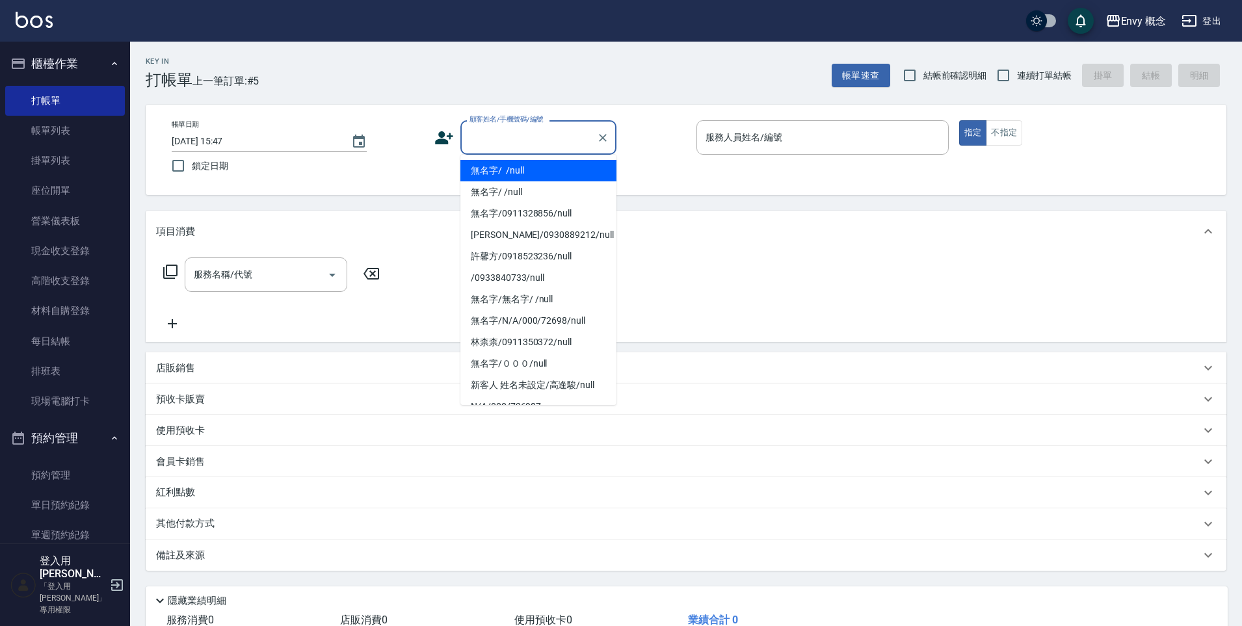
click at [512, 173] on li "無名字/ /null" at bounding box center [538, 170] width 156 height 21
type input "無名字/ /null"
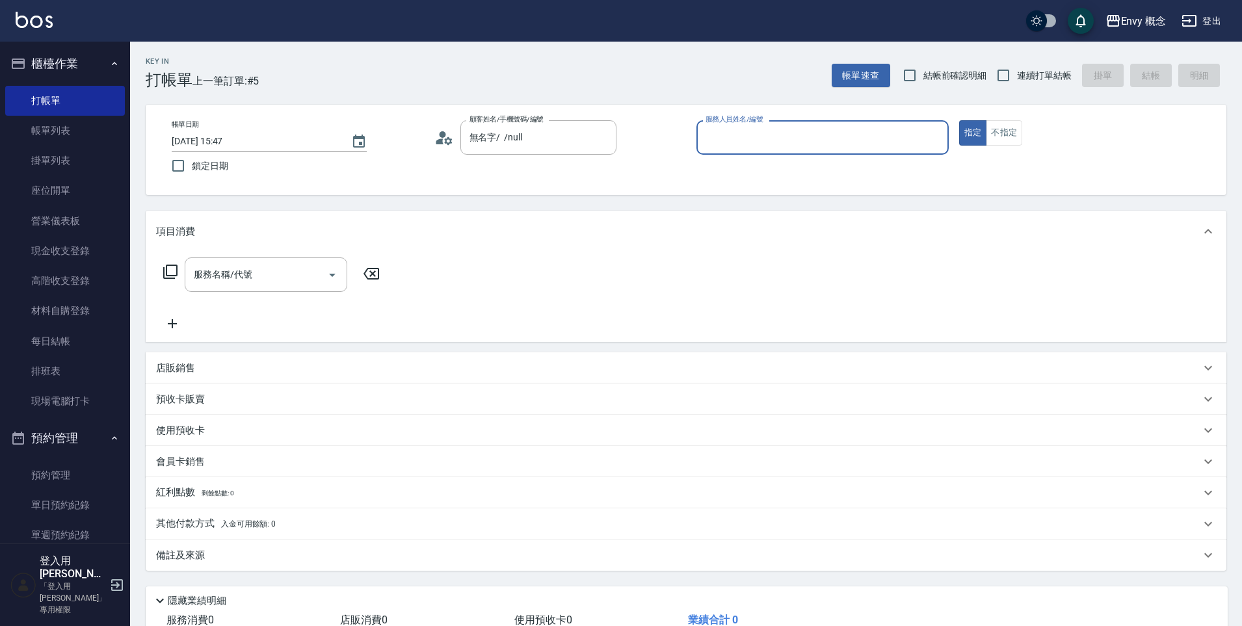
click at [787, 137] on input "服務人員姓名/編號" at bounding box center [822, 137] width 241 height 23
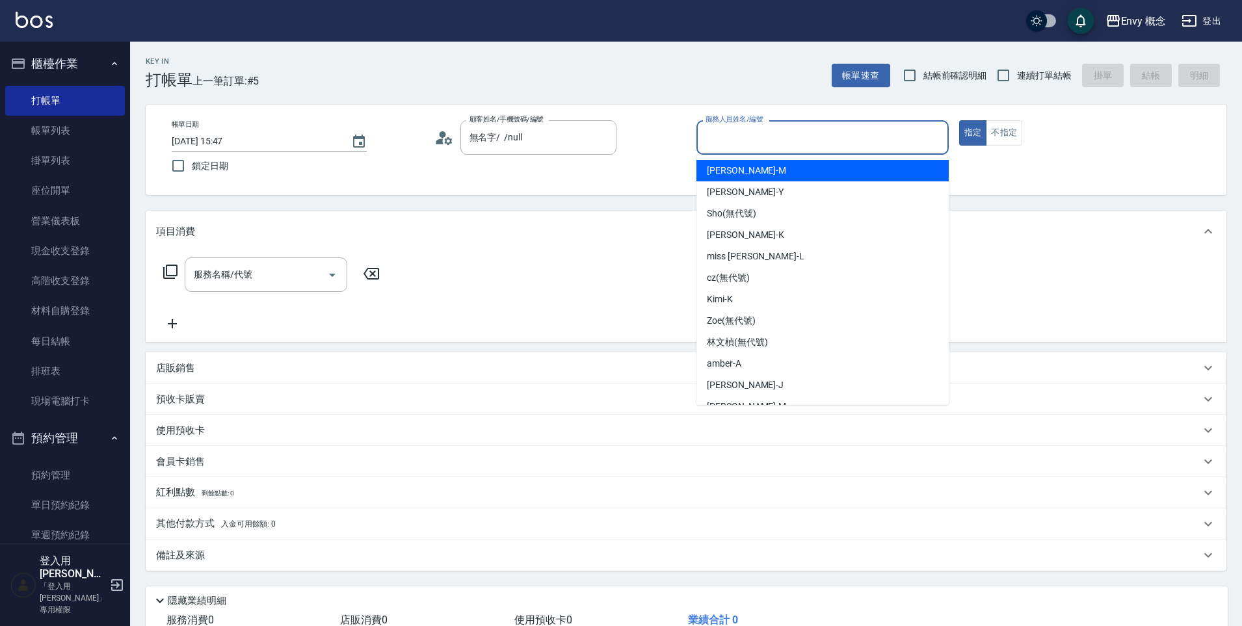
click at [754, 168] on div "[PERSON_NAME]" at bounding box center [822, 170] width 252 height 21
type input "[PERSON_NAME]"
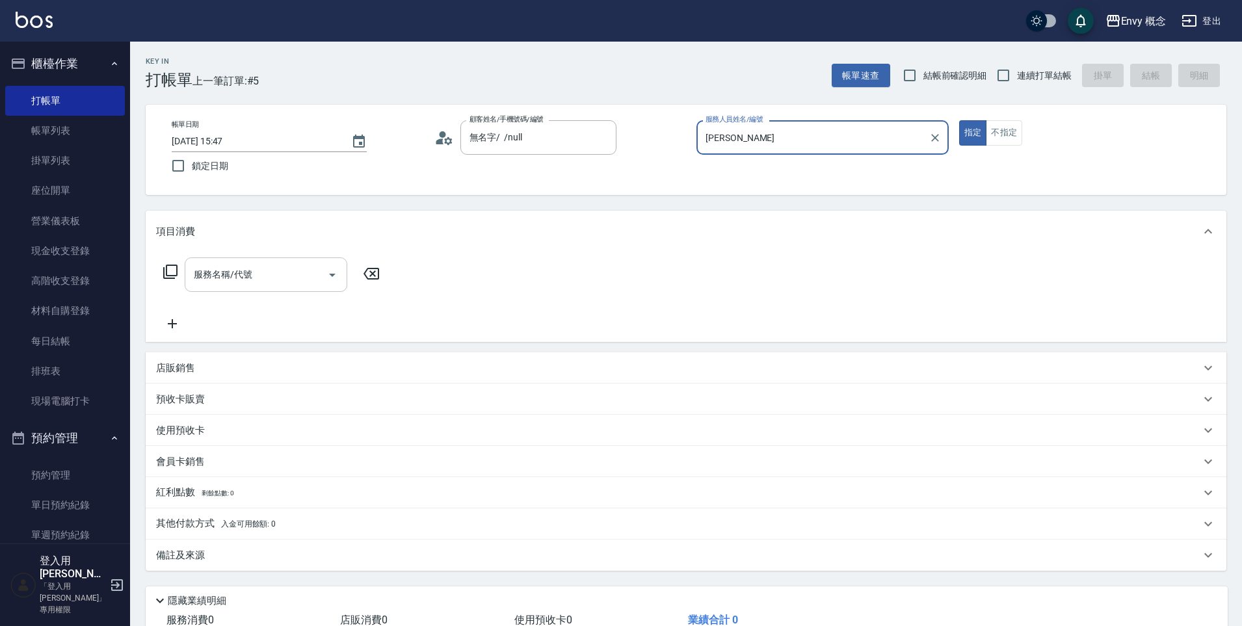
click at [291, 278] on input "服務名稱/代號" at bounding box center [255, 274] width 131 height 23
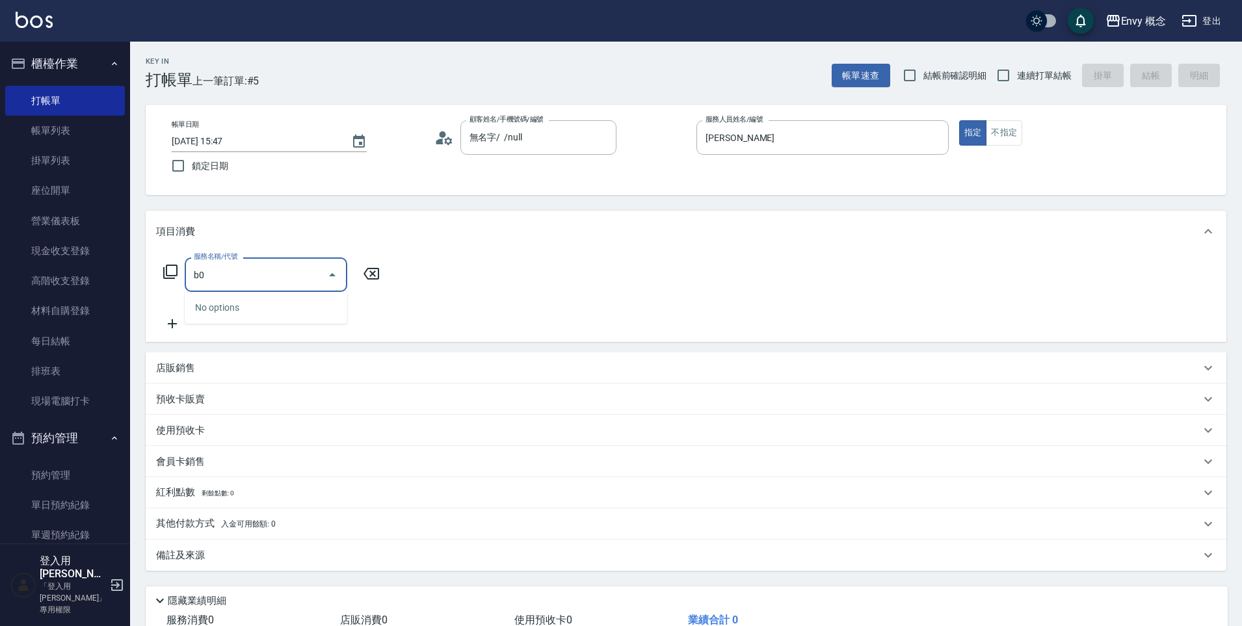
type input "b"
click at [289, 304] on span "701 染髮 - 1700" at bounding box center [266, 307] width 163 height 21
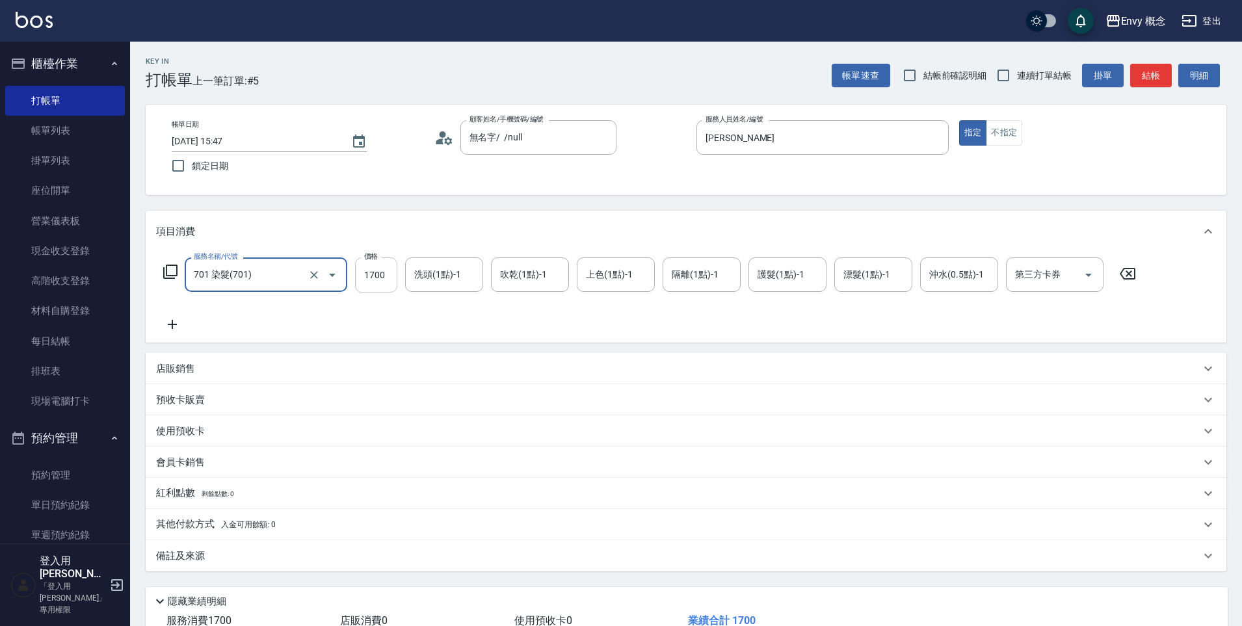
type input "701 染髮(701)"
click at [381, 279] on input "1700" at bounding box center [376, 274] width 42 height 35
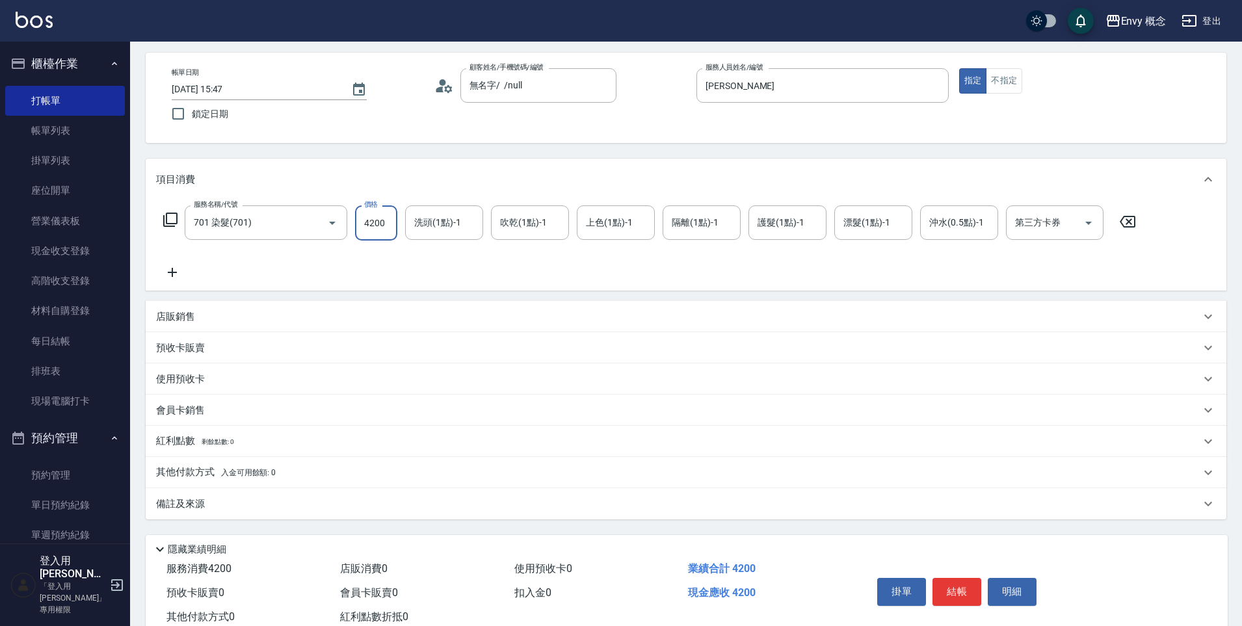
scroll to position [92, 0]
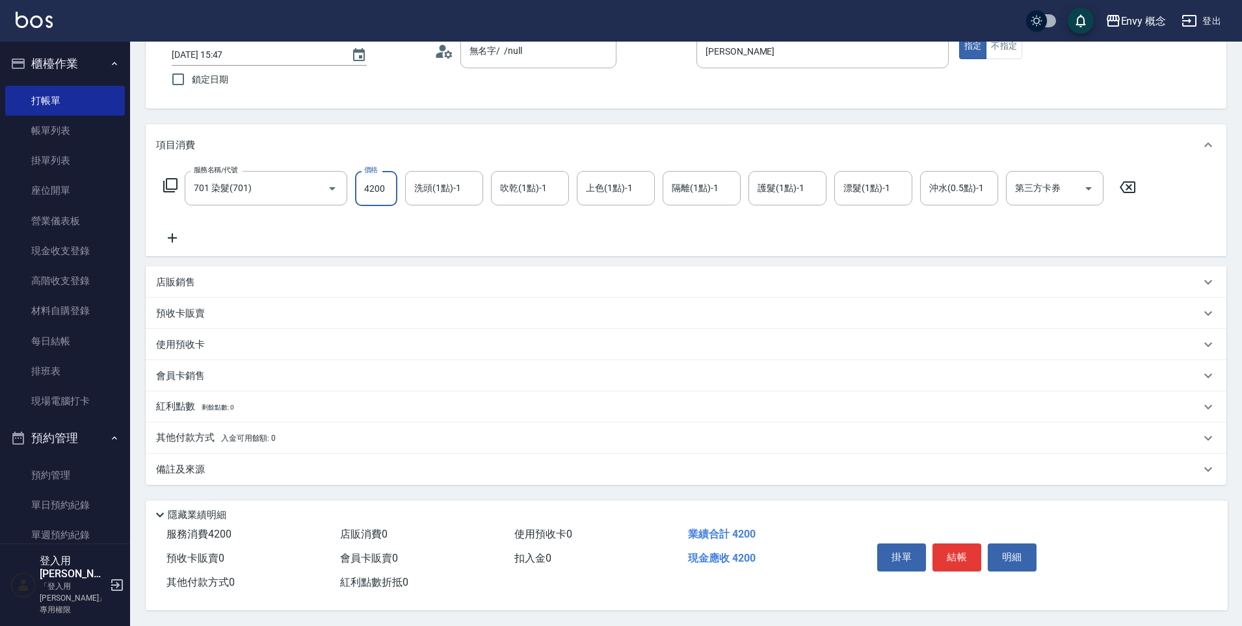
type input "4200"
click at [263, 434] on span "入金可用餘額: 0" at bounding box center [248, 438] width 55 height 9
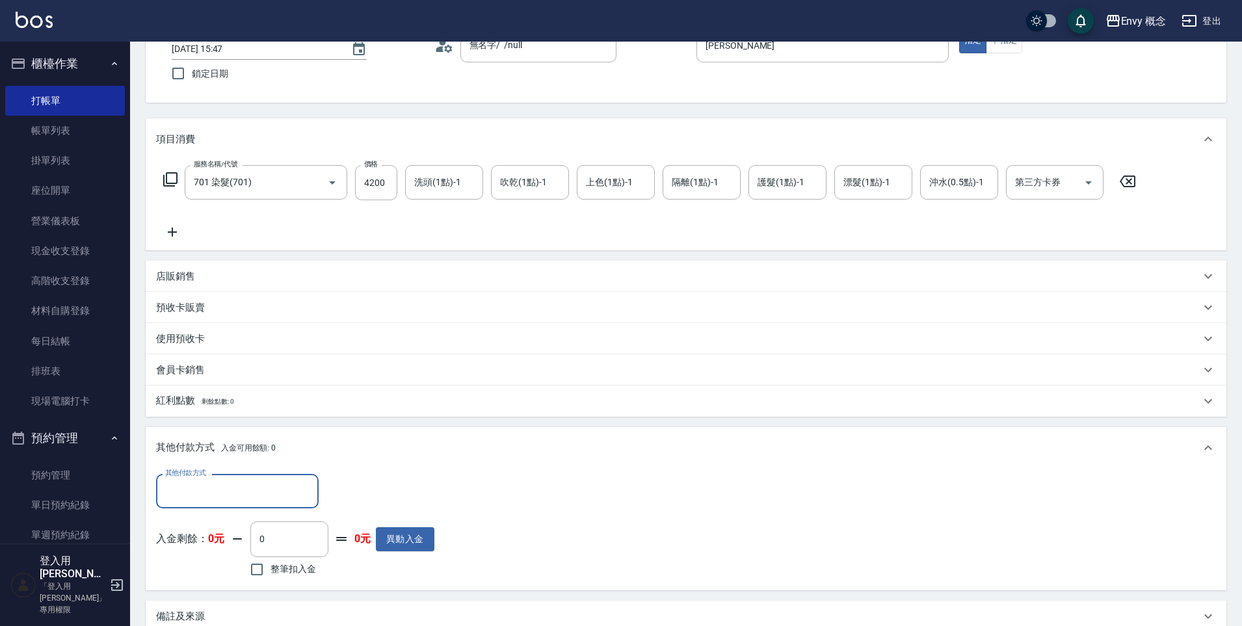
scroll to position [0, 0]
click at [283, 494] on input "其他付款方式" at bounding box center [237, 491] width 151 height 23
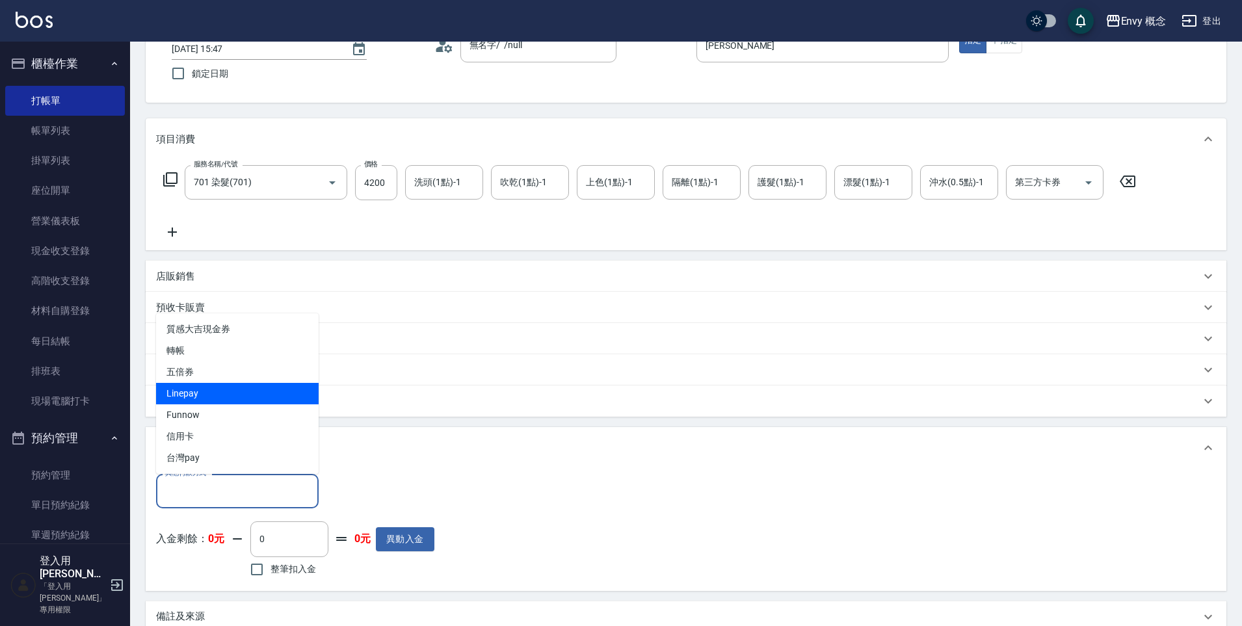
click at [245, 397] on span "Linepay" at bounding box center [237, 393] width 163 height 21
type input "Linepay"
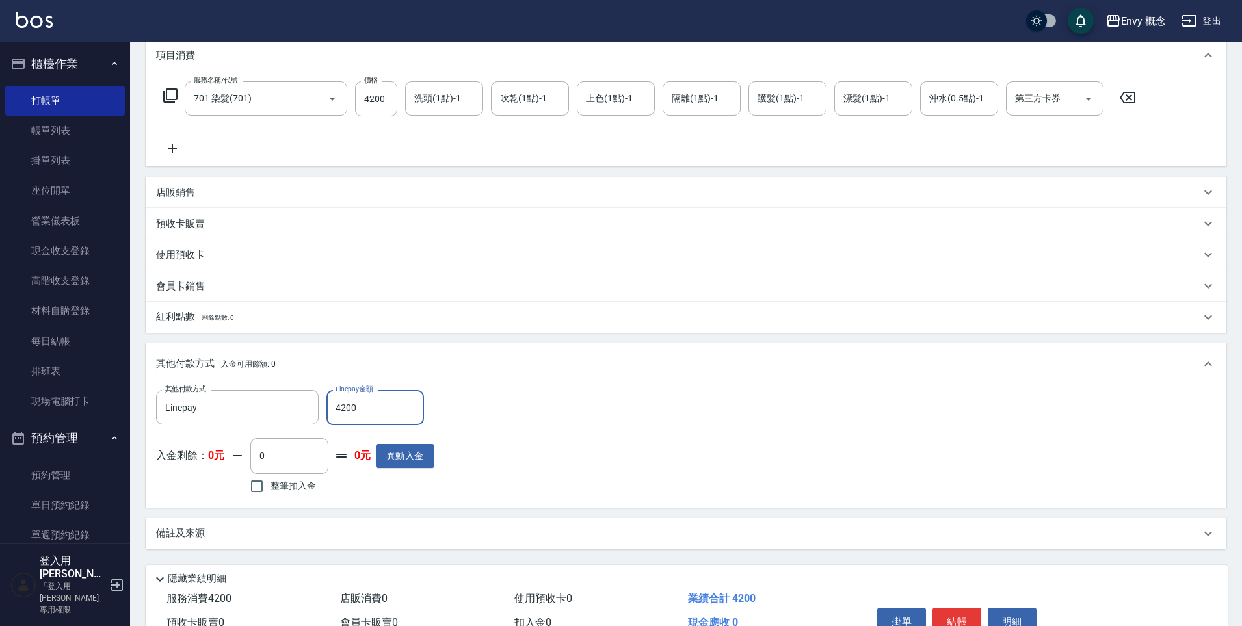
scroll to position [246, 0]
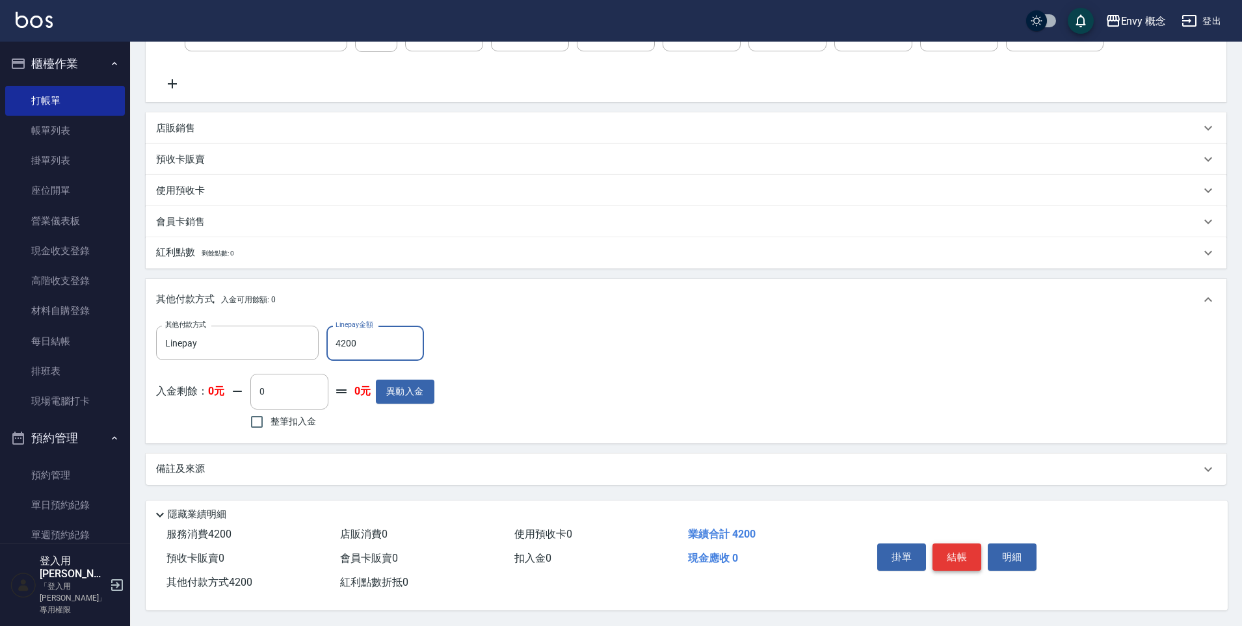
type input "4200"
click at [954, 549] on button "結帳" at bounding box center [956, 556] width 49 height 27
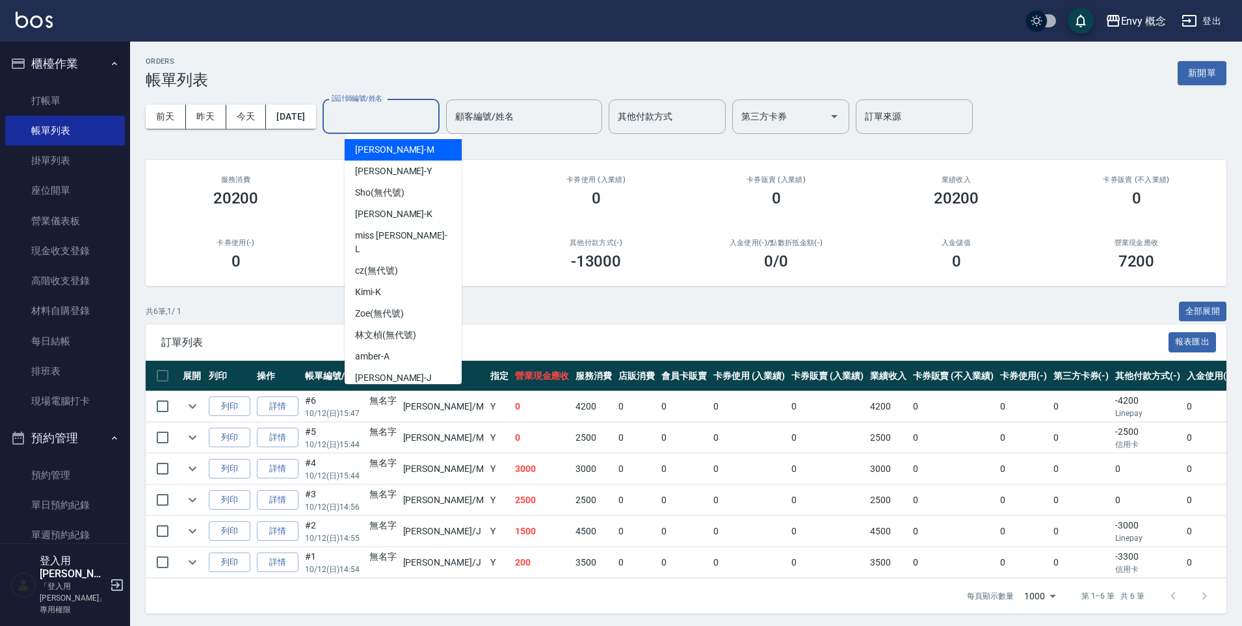
click at [393, 120] on input "設計師編號/姓名" at bounding box center [380, 116] width 105 height 23
click at [424, 151] on div "[PERSON_NAME]" at bounding box center [403, 147] width 117 height 21
type input "[PERSON_NAME]"
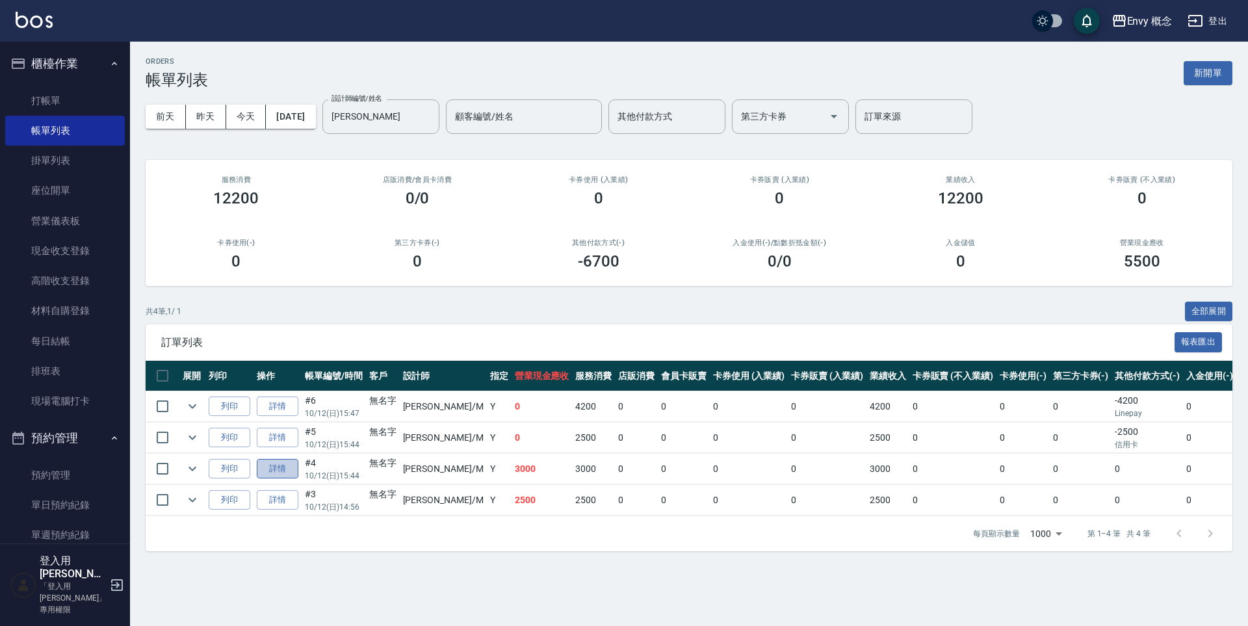
click at [293, 467] on link "詳情" at bounding box center [278, 469] width 42 height 20
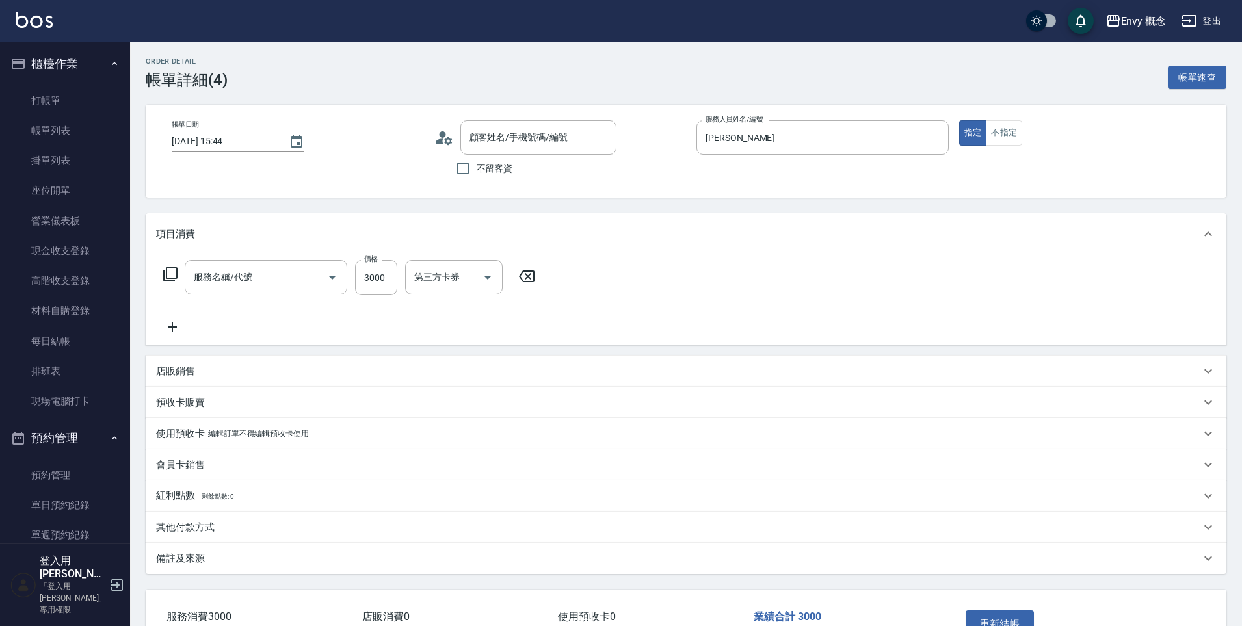
type input "[DATE] 15:44"
type input "[PERSON_NAME]"
type input "701 染髮(701)"
type input "無名字/ /null"
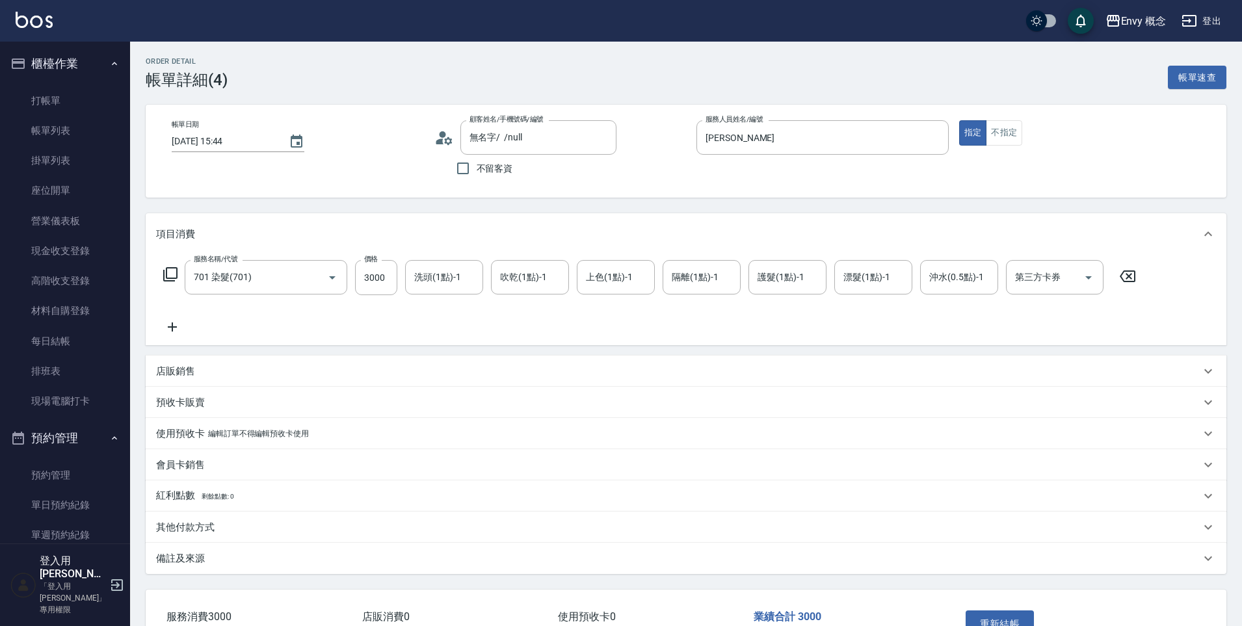
click at [264, 523] on div "其他付款方式" at bounding box center [678, 528] width 1044 height 14
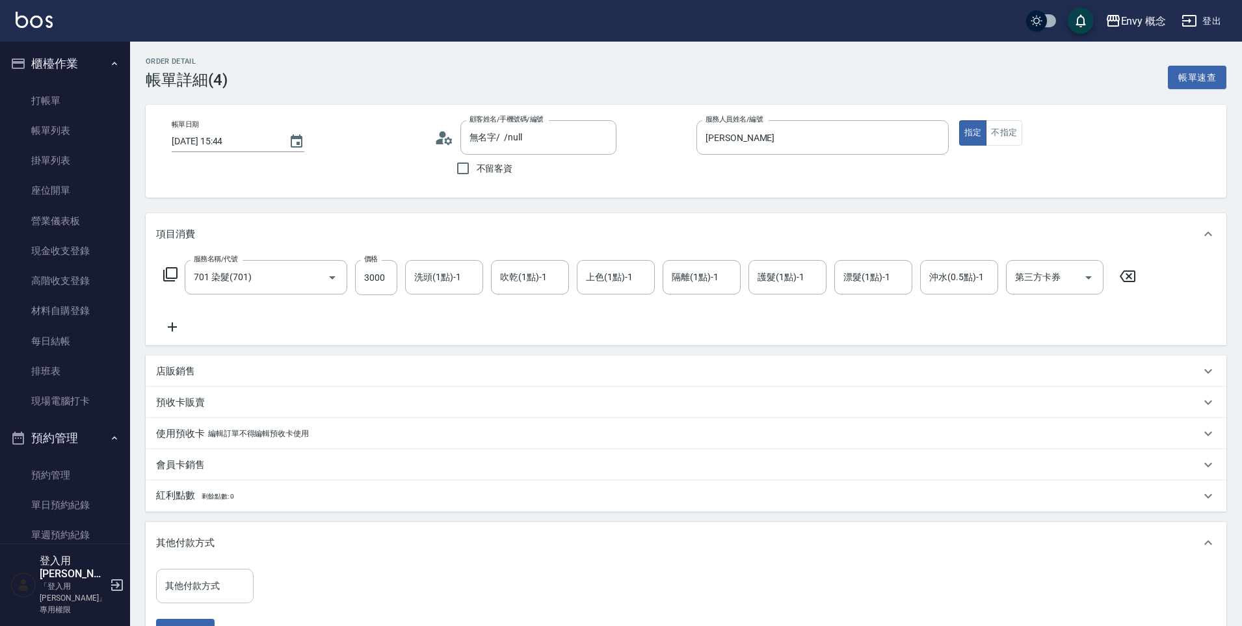
click at [233, 588] on input "其他付款方式" at bounding box center [205, 586] width 86 height 23
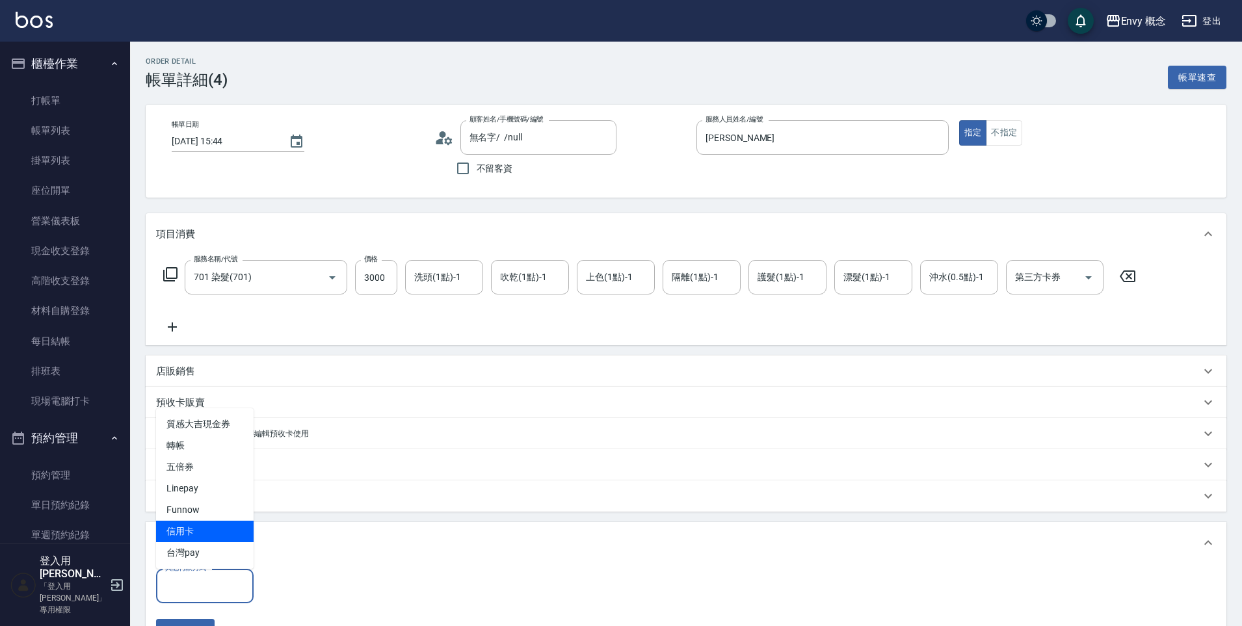
click at [234, 531] on span "信用卡" at bounding box center [205, 531] width 98 height 21
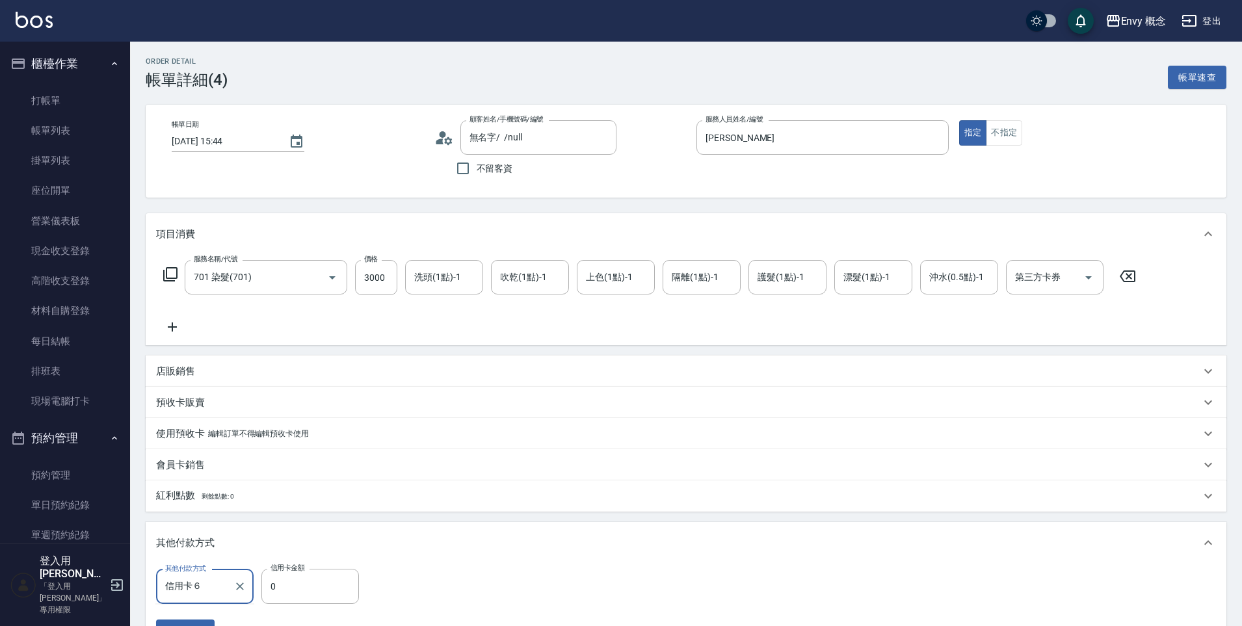
type input "信用卡"
click at [287, 584] on input "0" at bounding box center [310, 586] width 98 height 35
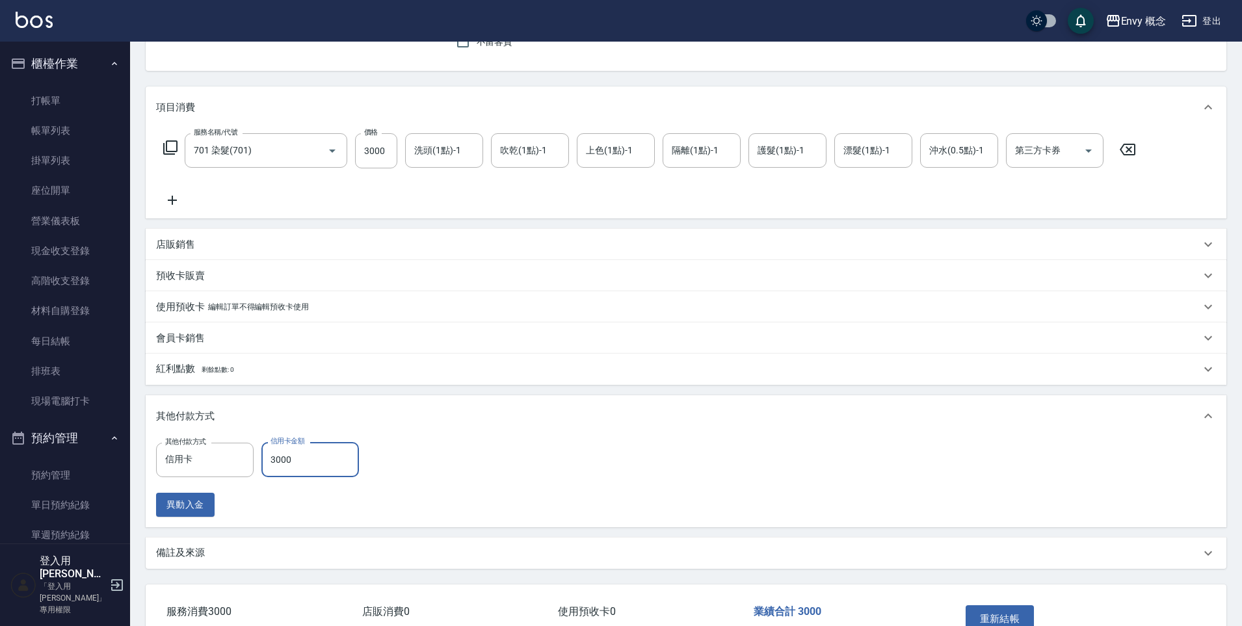
scroll to position [210, 0]
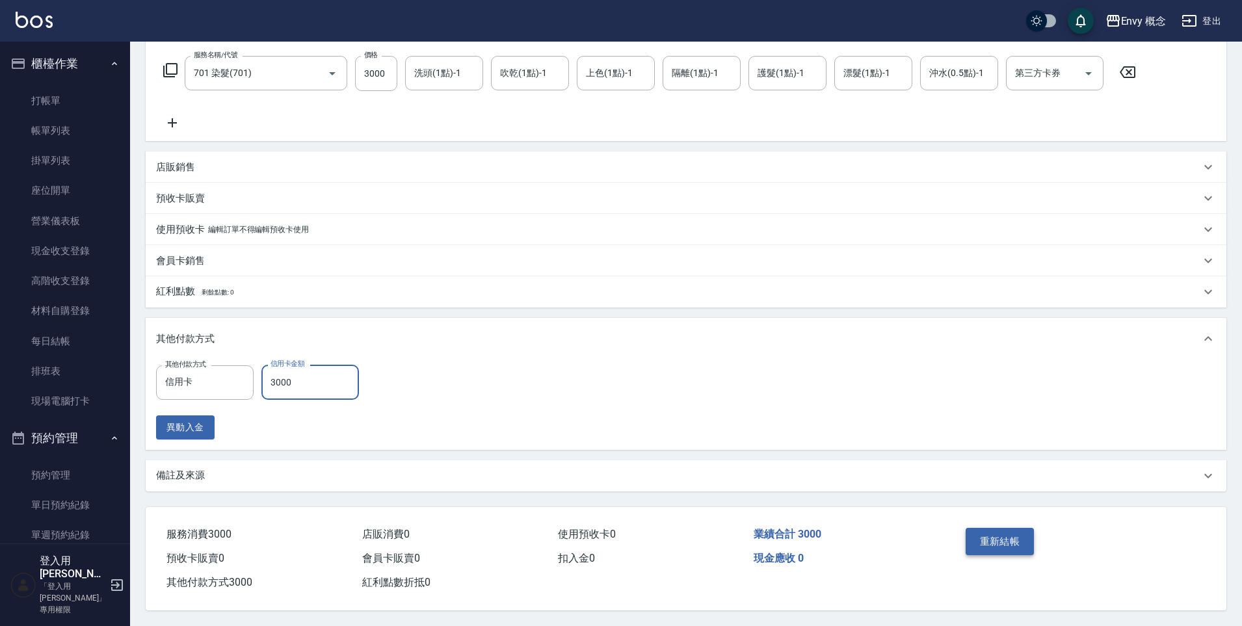
type input "3000"
click at [1015, 530] on button "重新結帳" at bounding box center [999, 541] width 69 height 27
